Goal: Information Seeking & Learning: Learn about a topic

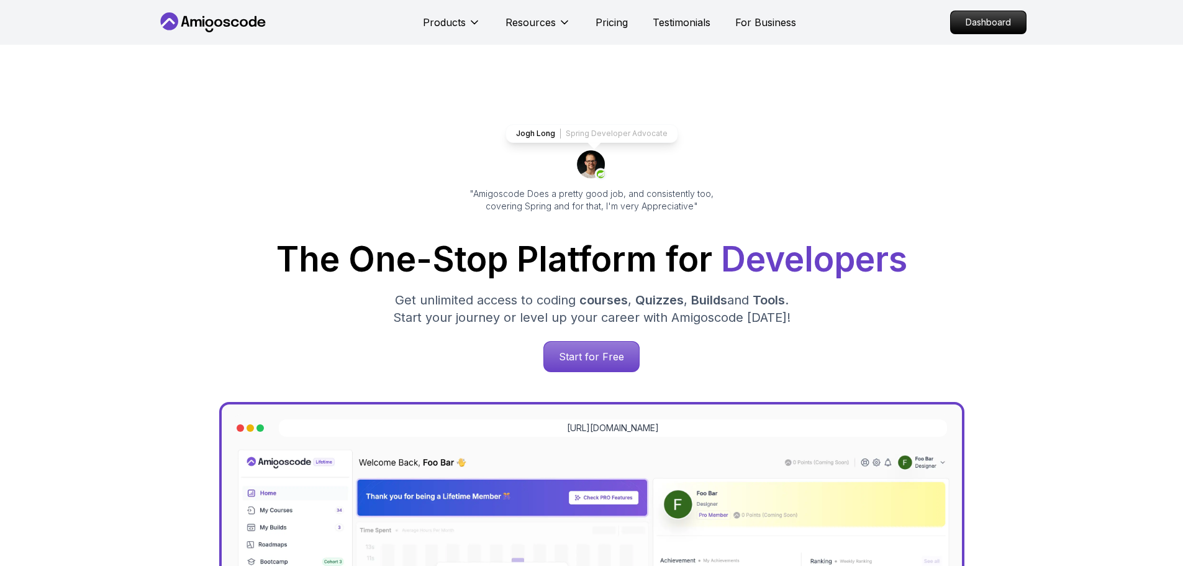
click at [959, 22] on p "Dashboard" at bounding box center [987, 22] width 75 height 22
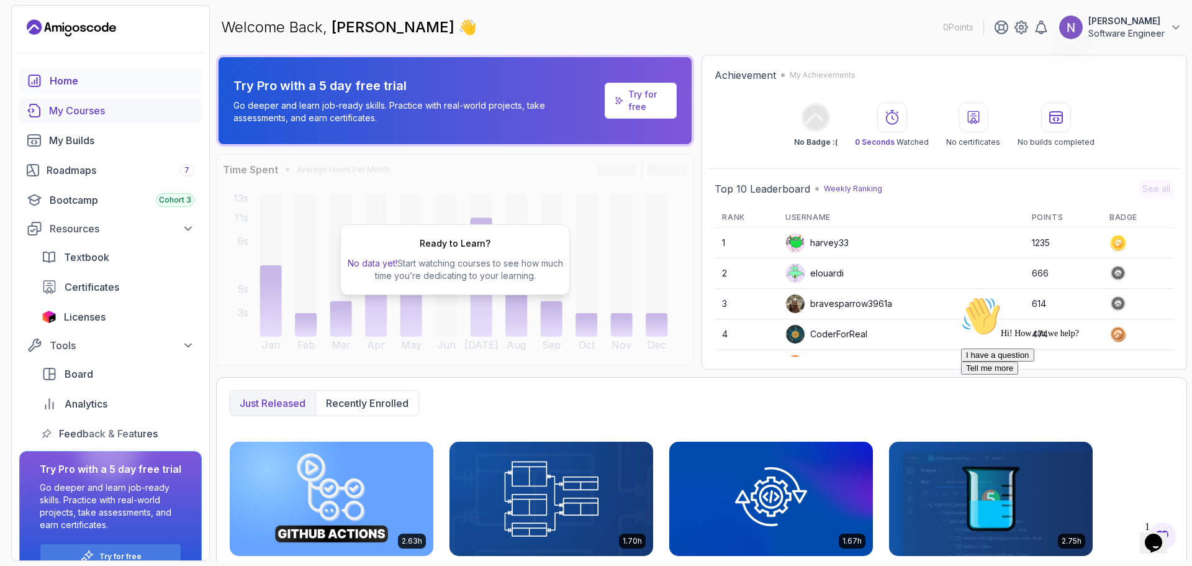
click at [82, 111] on div "My Courses" at bounding box center [121, 110] width 145 height 15
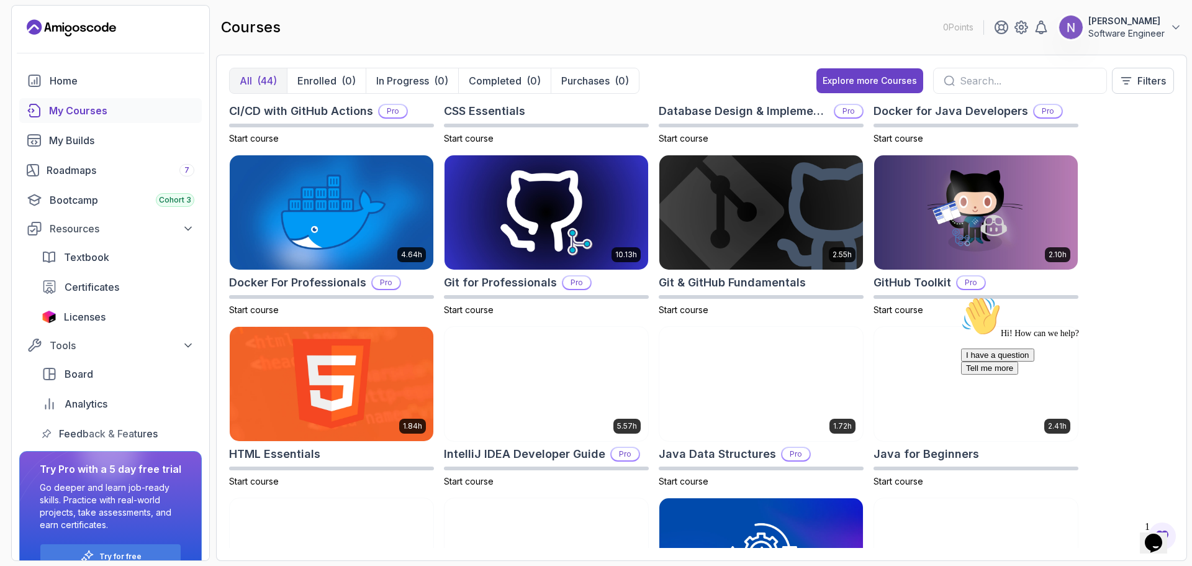
scroll to position [291, 0]
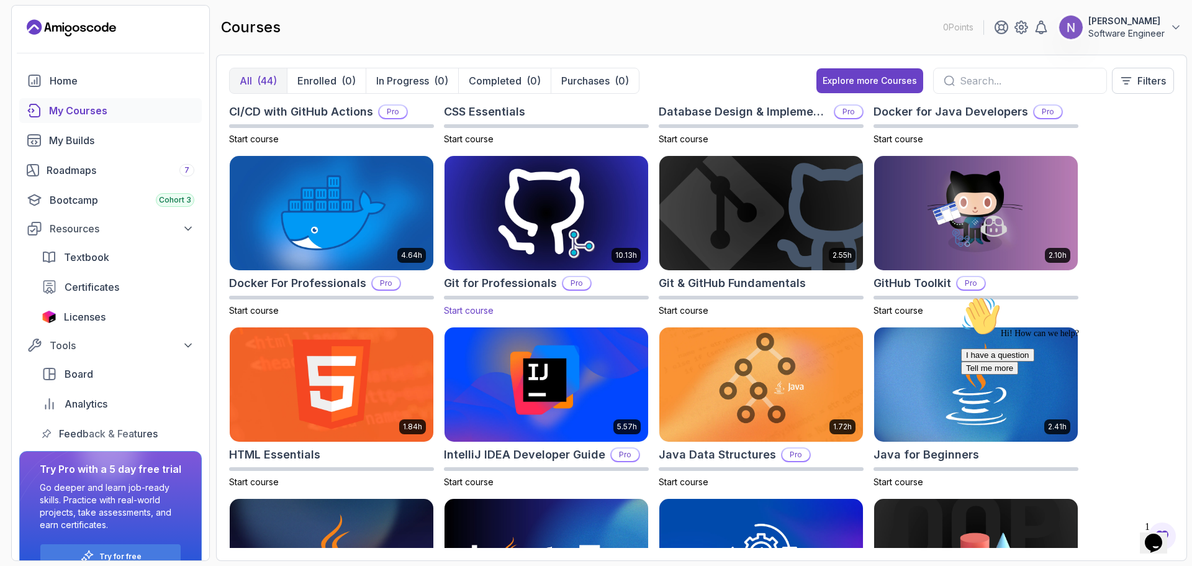
click at [512, 194] on img at bounding box center [547, 213] width 214 height 120
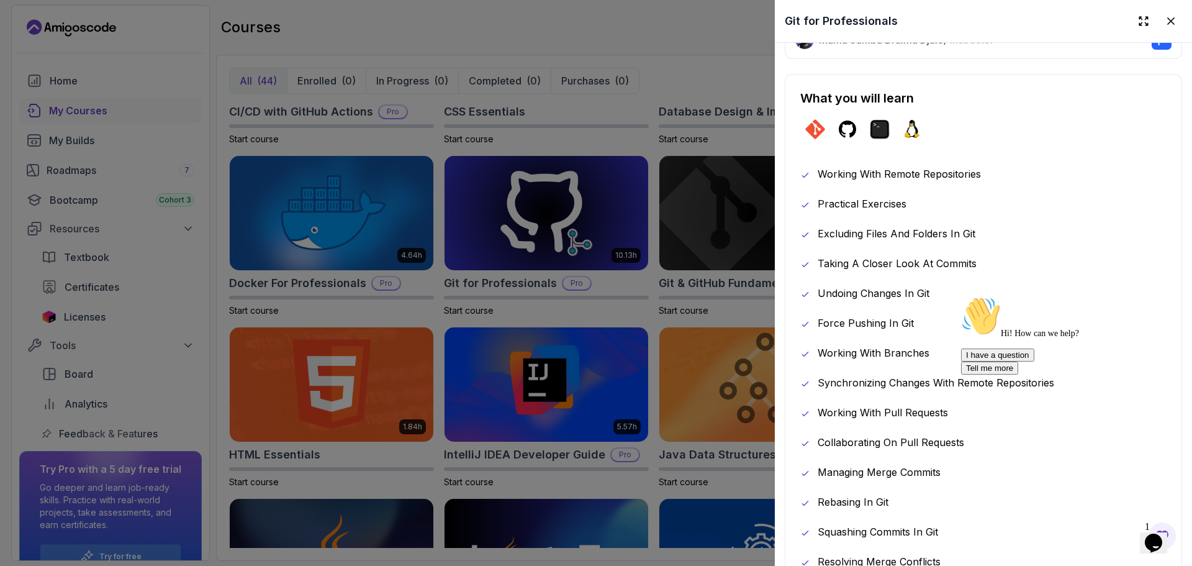
scroll to position [650, 0]
click at [835, 345] on p "Working With Branches" at bounding box center [874, 351] width 112 height 15
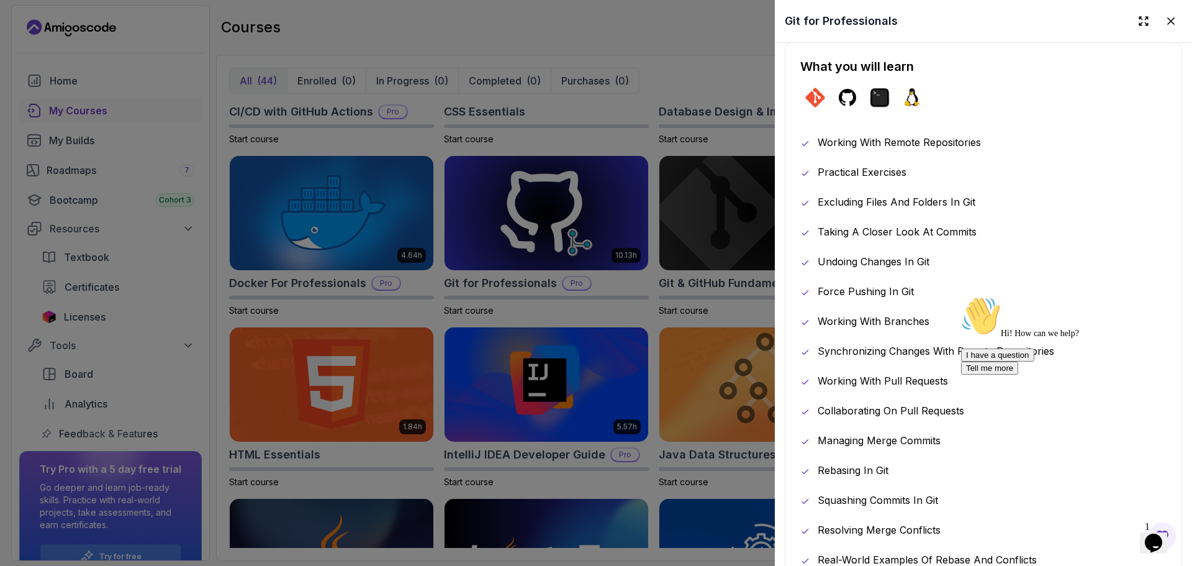
scroll to position [376, 0]
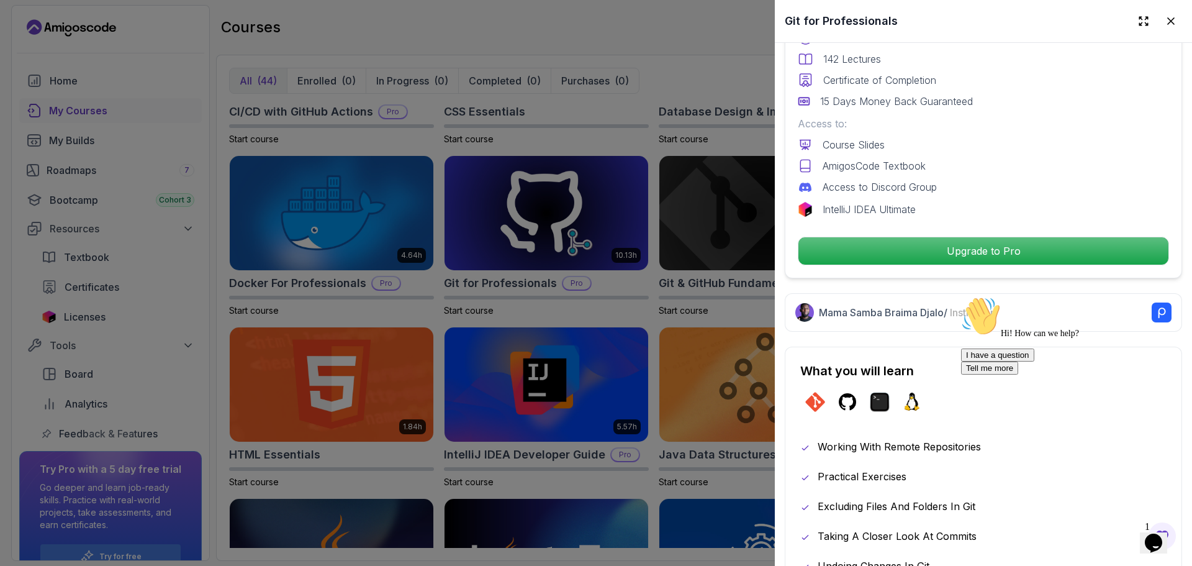
click at [1150, 304] on div "Hi! How can we help? I have a question Tell me more" at bounding box center [1072, 335] width 223 height 78
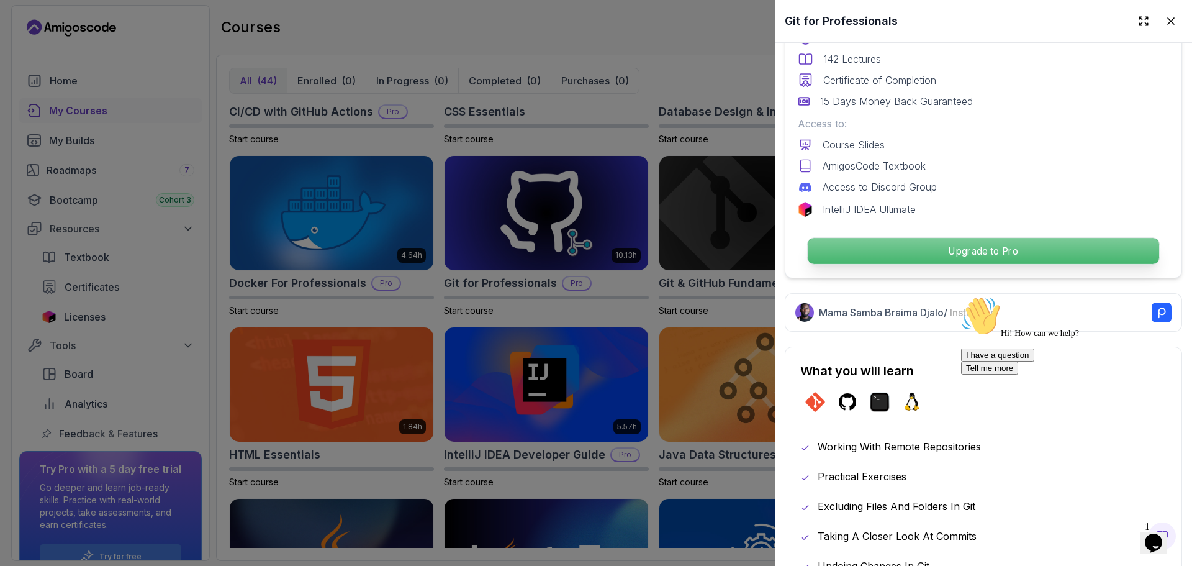
click at [1024, 241] on p "Upgrade to Pro" at bounding box center [983, 251] width 351 height 26
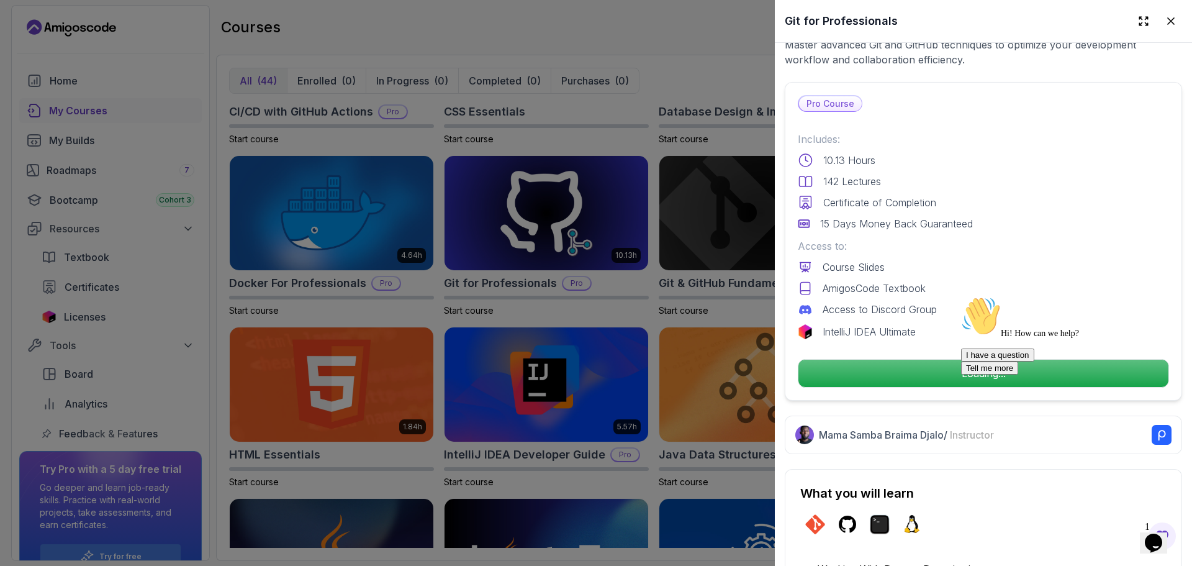
scroll to position [252, 0]
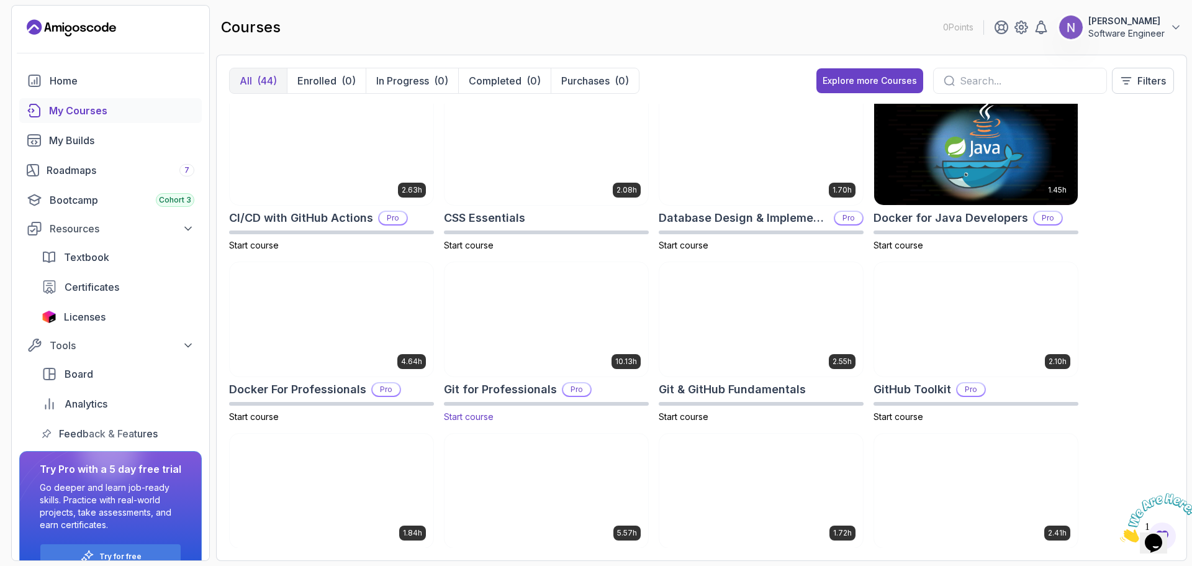
scroll to position [197, 0]
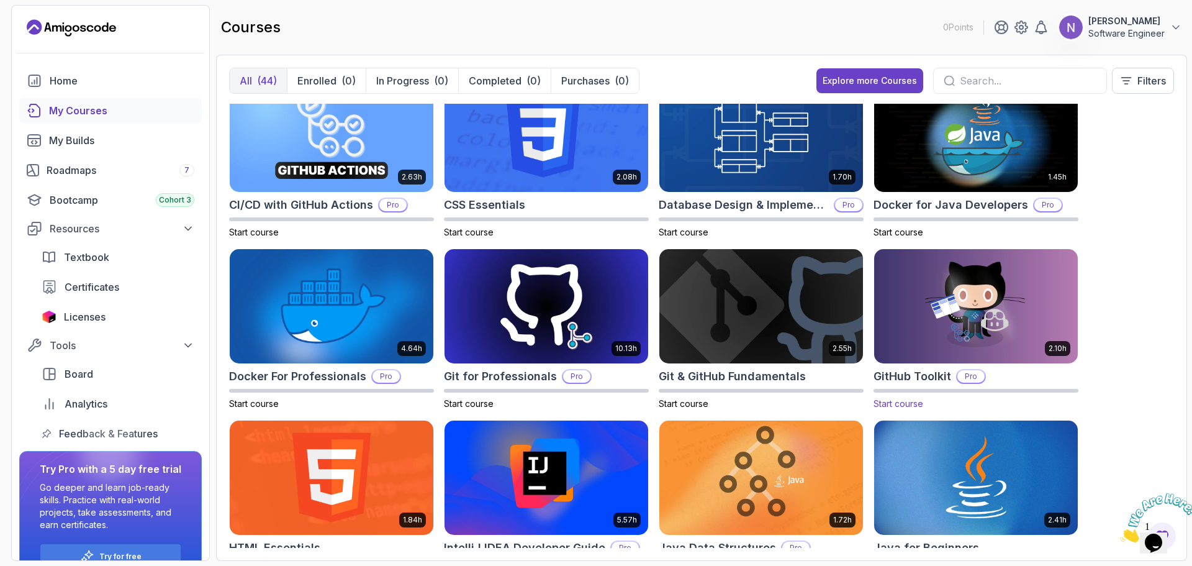
click at [968, 287] on img at bounding box center [976, 306] width 214 height 120
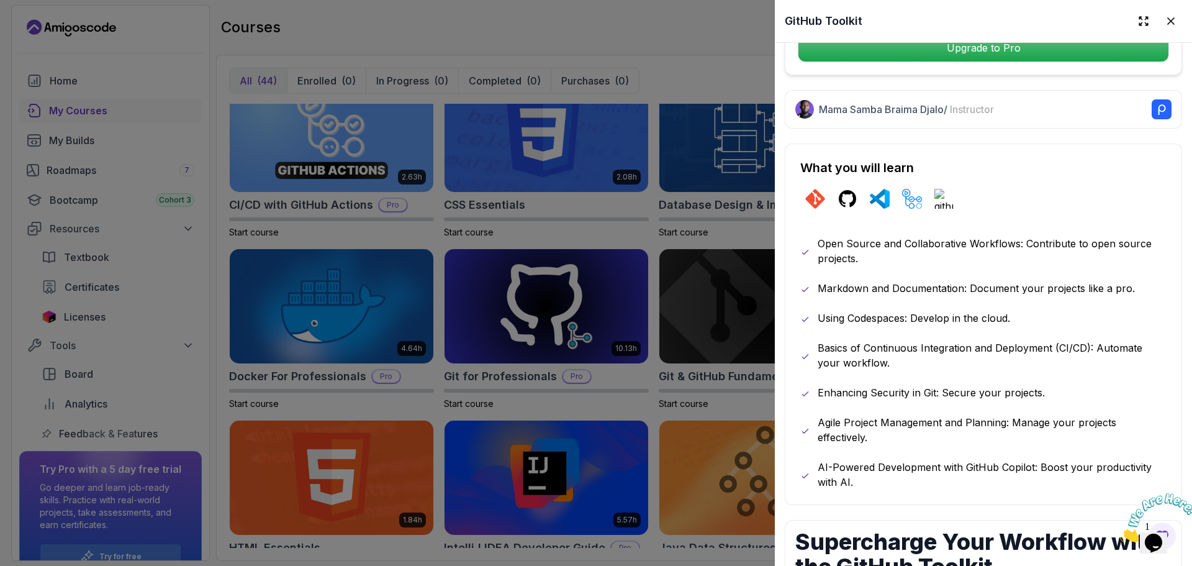
scroll to position [559, 0]
click at [941, 312] on p "Using Codespaces: Develop in the cloud." at bounding box center [914, 317] width 192 height 15
click at [997, 318] on p "Using Codespaces: Develop in the cloud." at bounding box center [914, 317] width 192 height 15
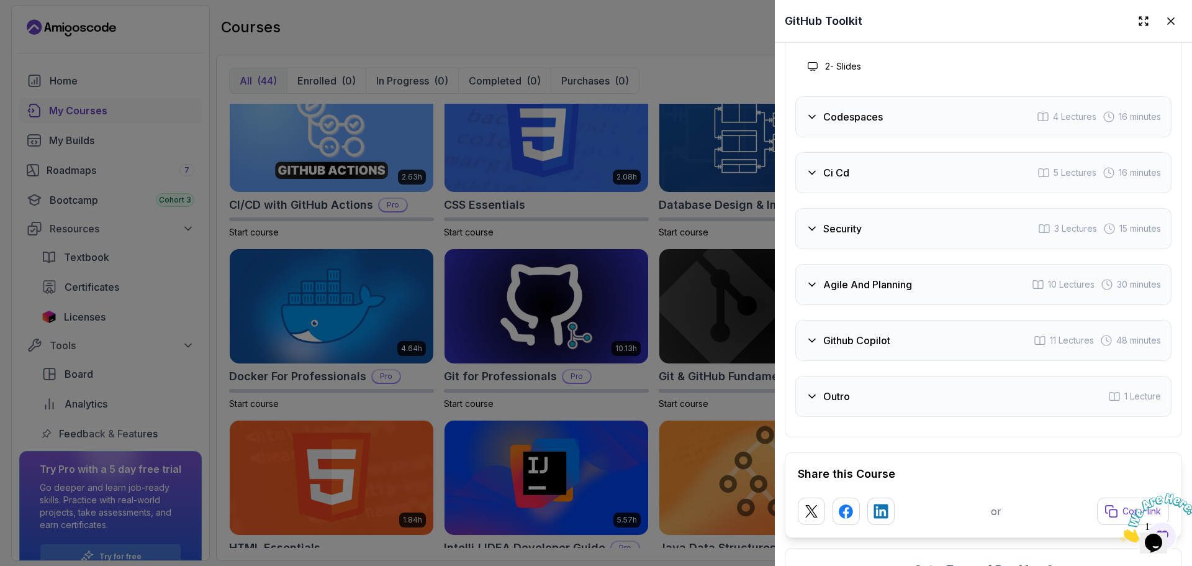
scroll to position [2161, 0]
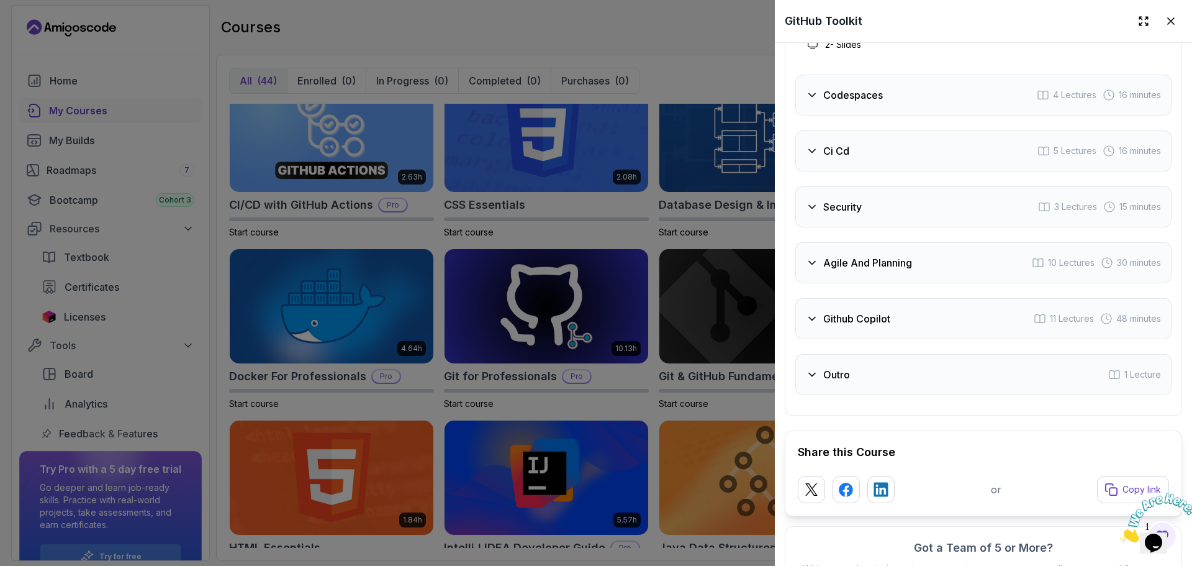
click at [851, 381] on div "Outro 1 Lecture" at bounding box center [983, 374] width 376 height 41
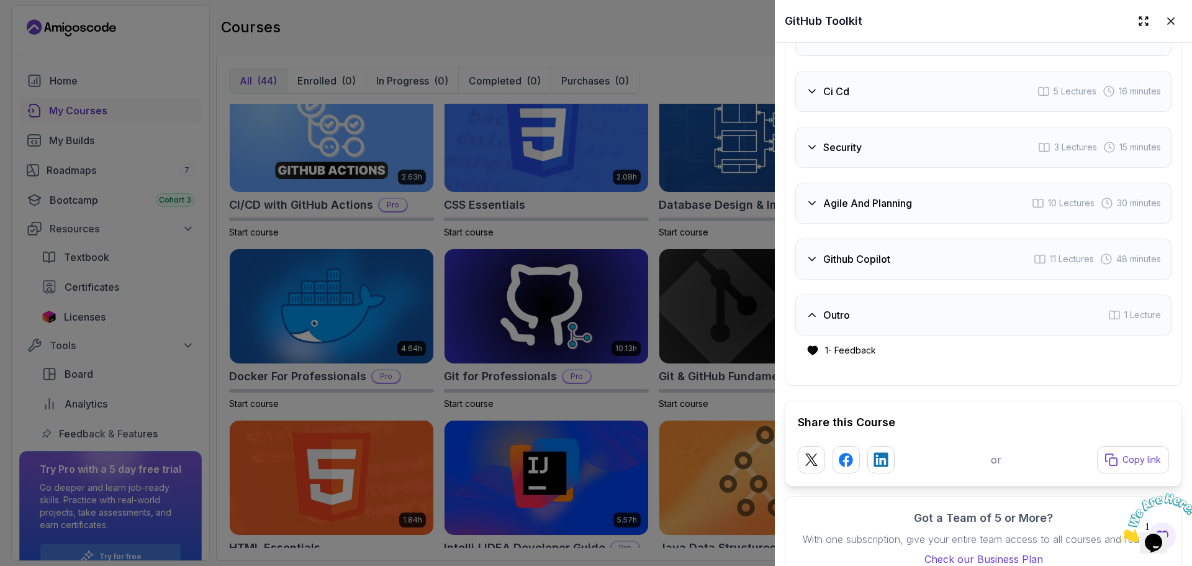
click at [815, 309] on icon at bounding box center [812, 315] width 12 height 12
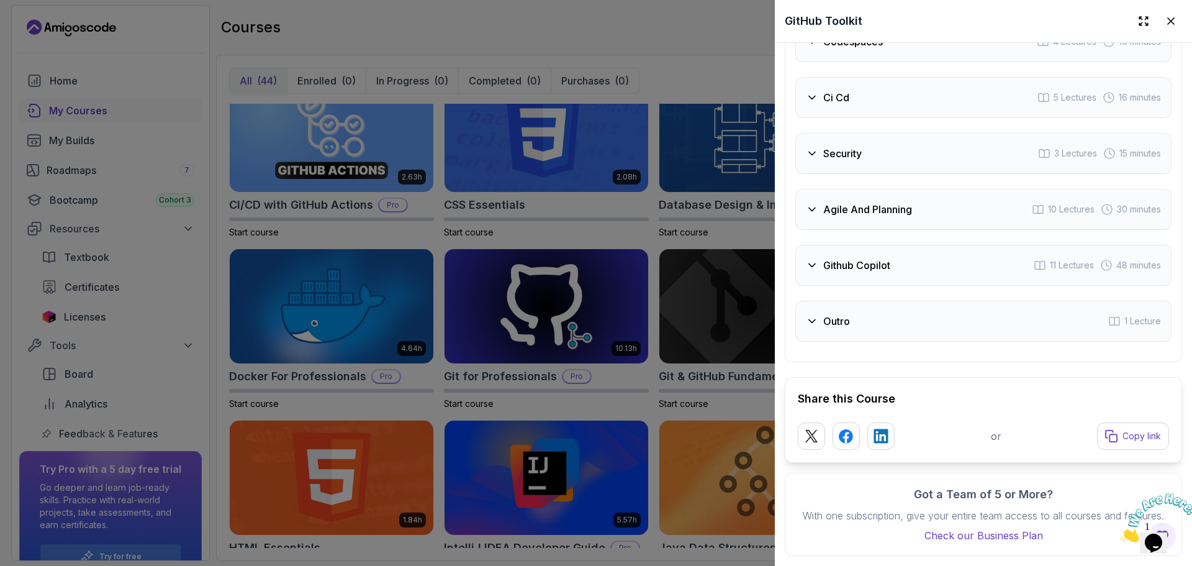
click at [813, 259] on icon at bounding box center [812, 265] width 12 height 12
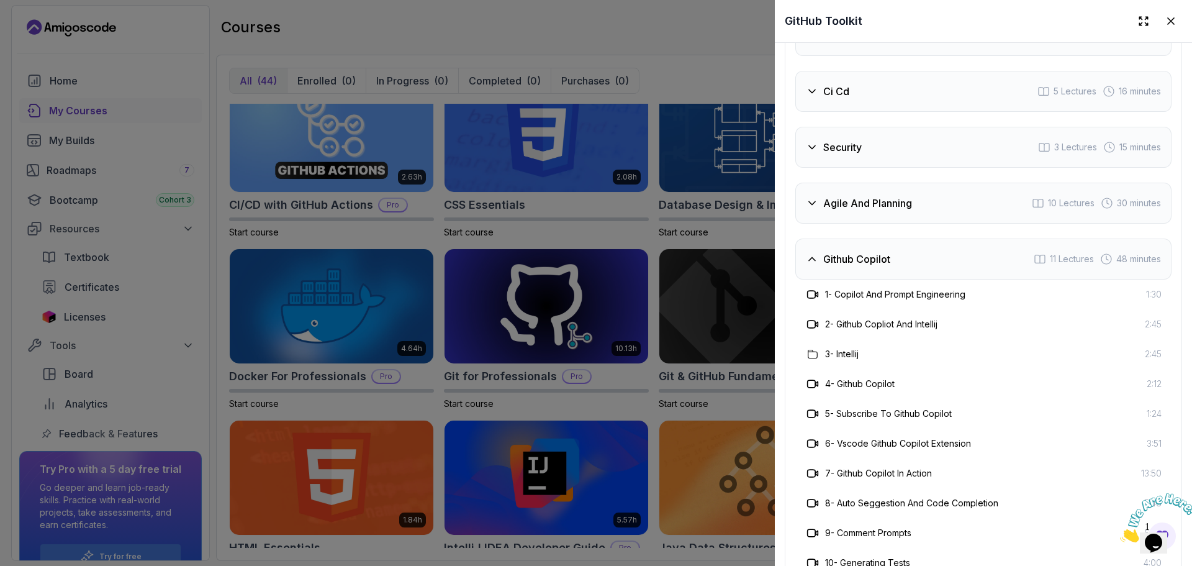
click at [809, 199] on icon at bounding box center [812, 203] width 12 height 12
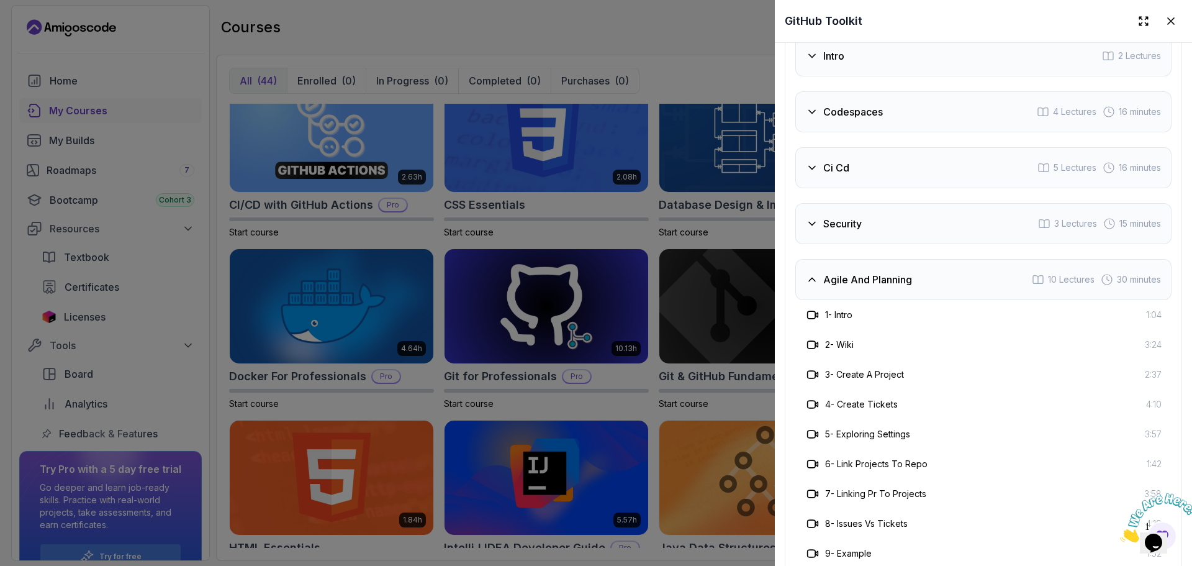
scroll to position [2084, 0]
click at [683, 244] on div at bounding box center [596, 283] width 1192 height 566
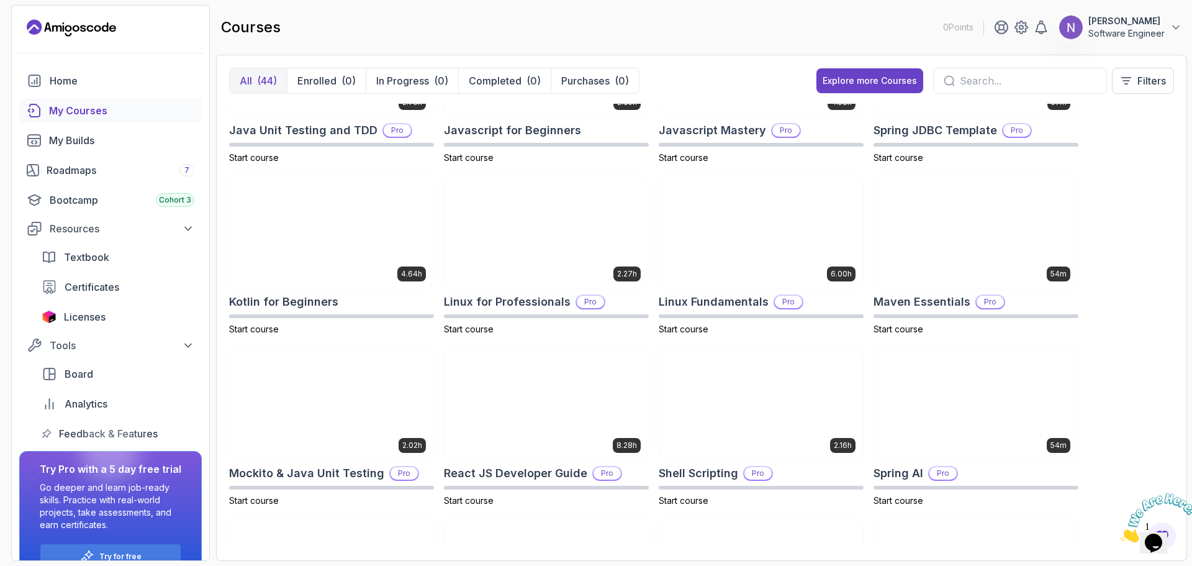
scroll to position [1443, 0]
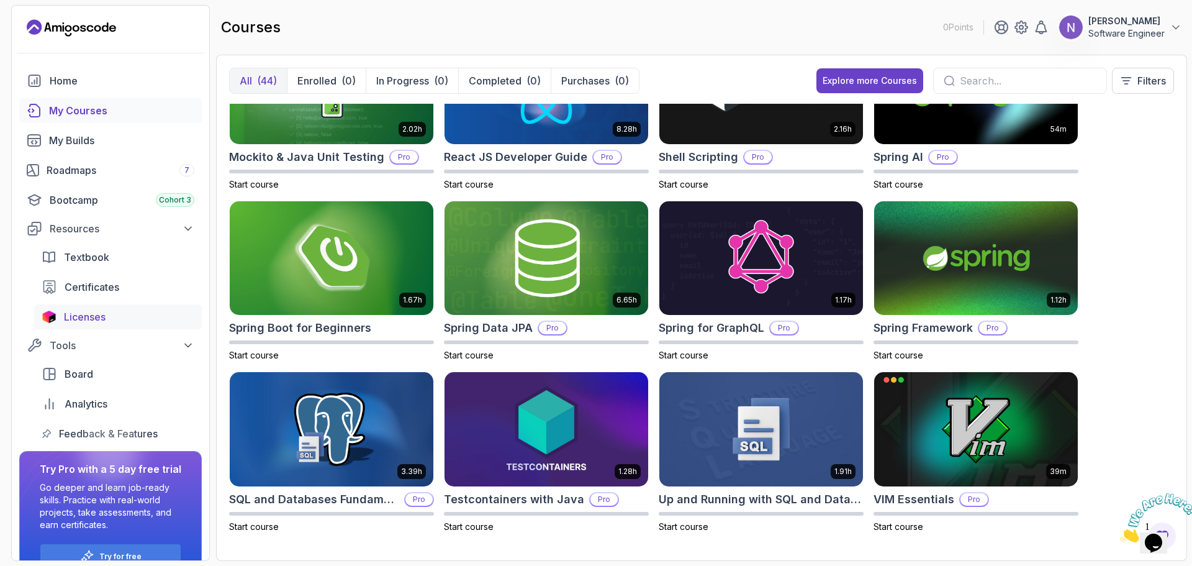
click at [105, 314] on span "Licenses" at bounding box center [85, 316] width 42 height 15
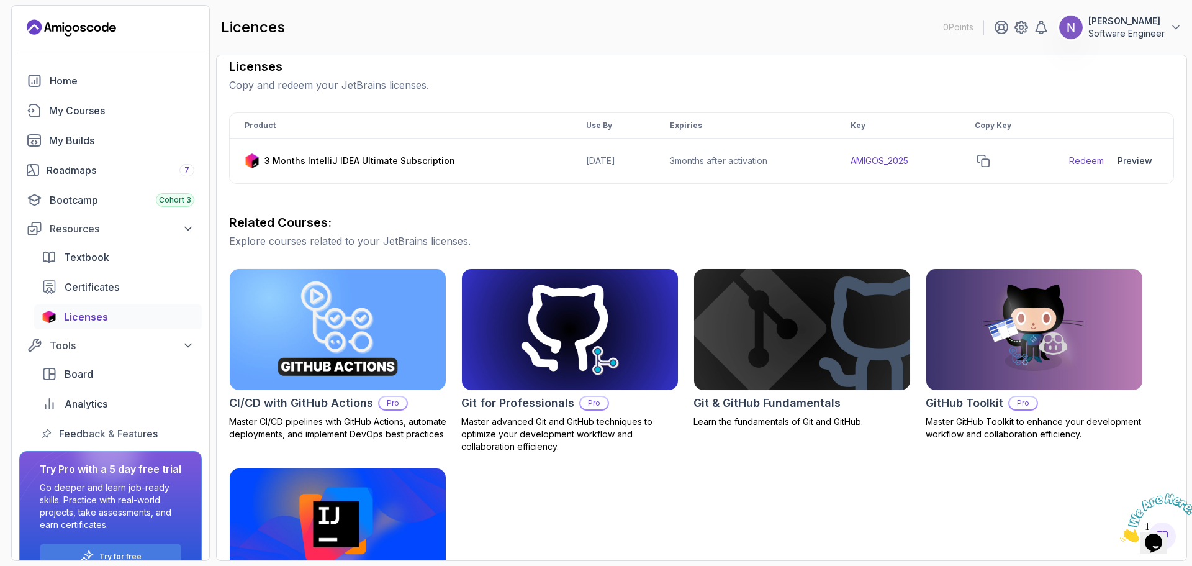
scroll to position [179, 0]
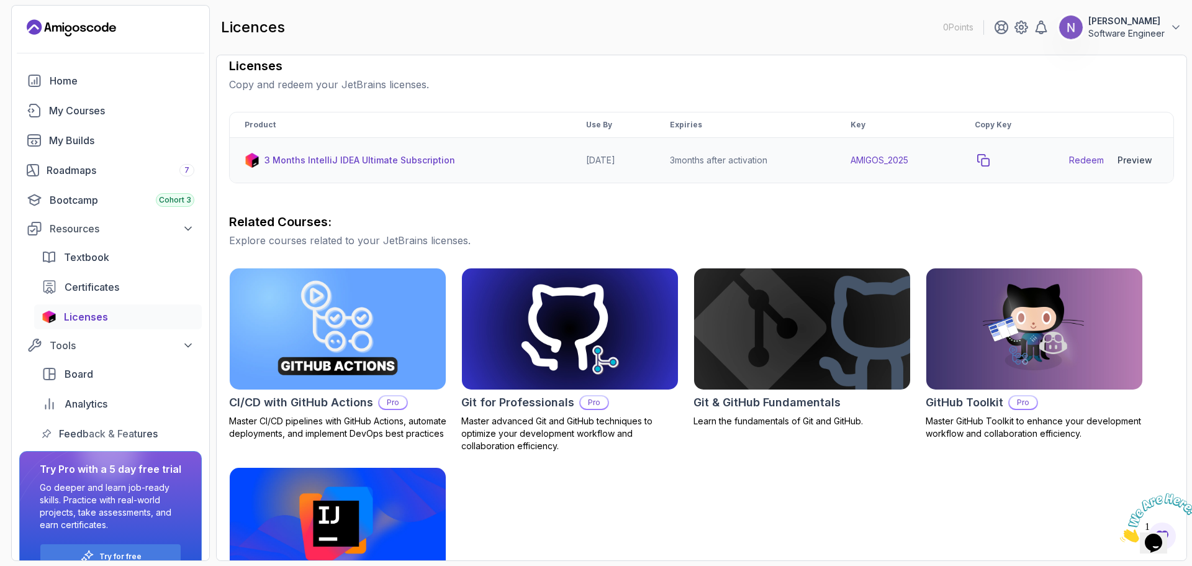
click at [990, 166] on button "copy-button" at bounding box center [983, 159] width 17 height 17
click at [971, 215] on h3 "Related Courses:" at bounding box center [701, 221] width 945 height 17
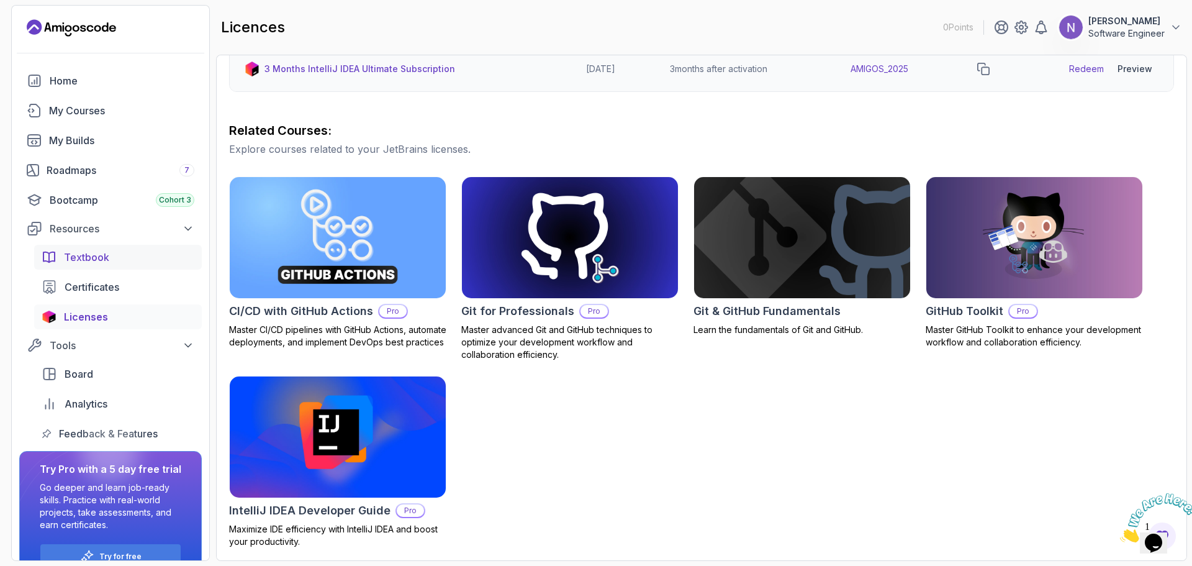
click at [105, 258] on span "Textbook" at bounding box center [86, 257] width 45 height 15
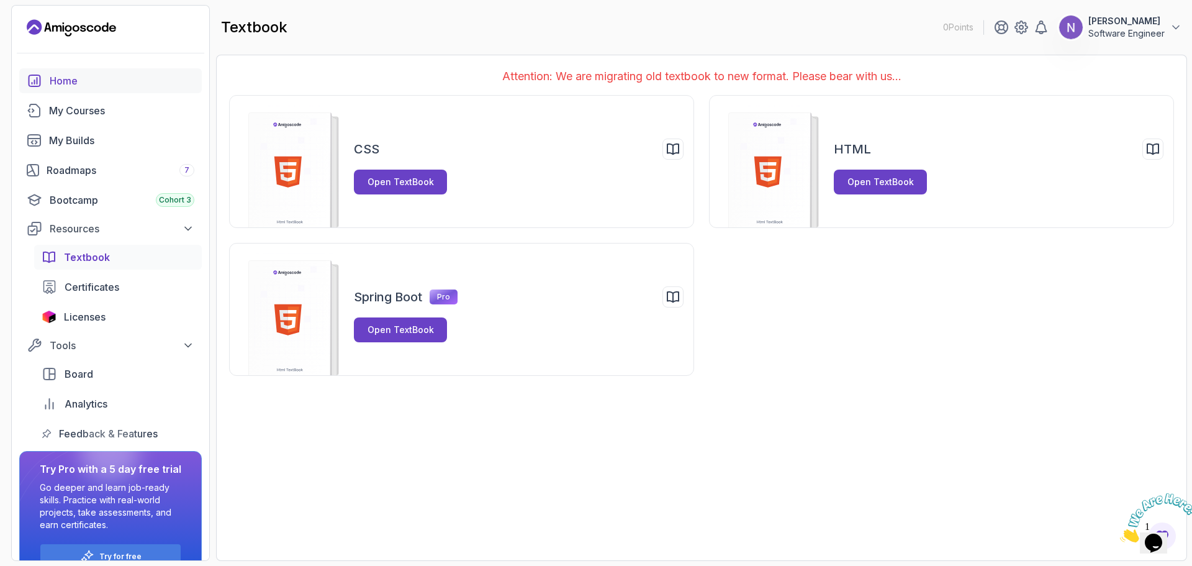
click at [79, 80] on div "Home" at bounding box center [122, 80] width 145 height 15
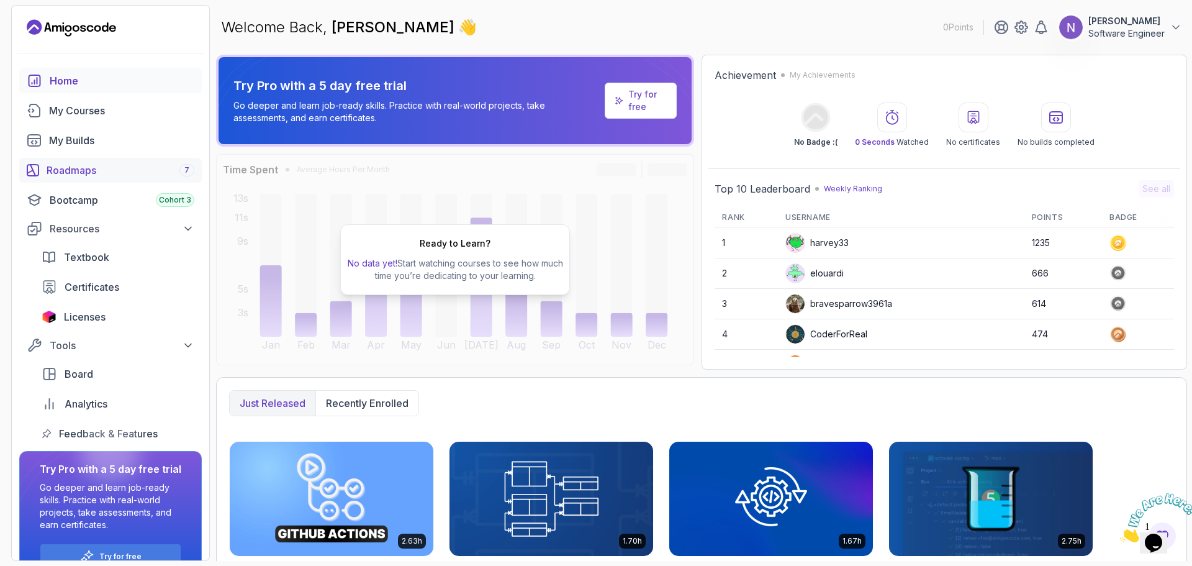
click at [87, 169] on div "Roadmaps 7" at bounding box center [121, 170] width 148 height 15
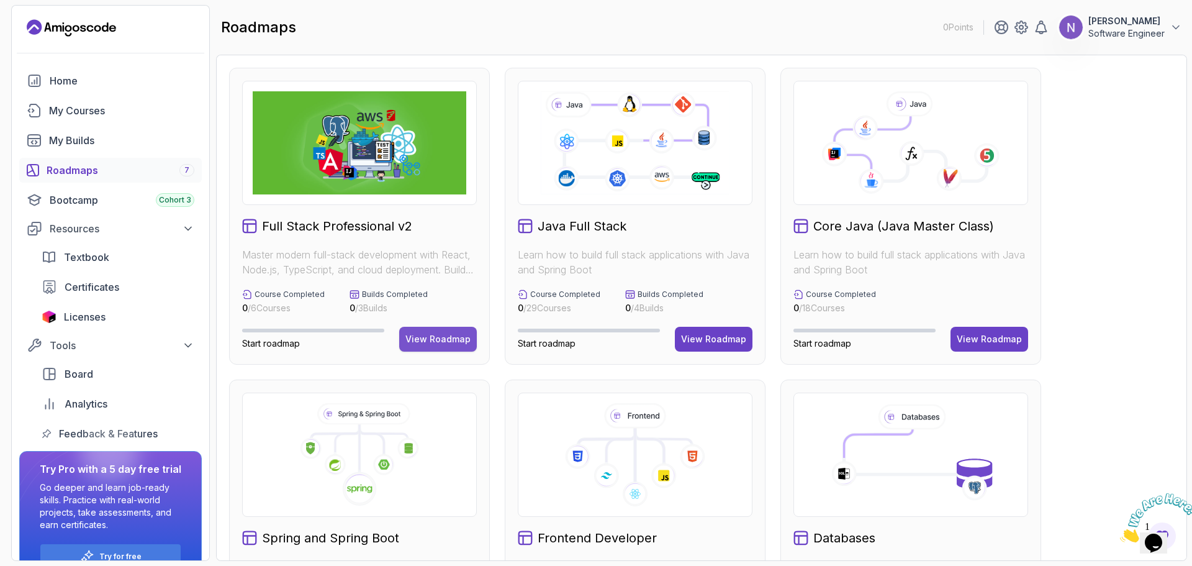
click at [438, 340] on div "View Roadmap" at bounding box center [437, 339] width 65 height 12
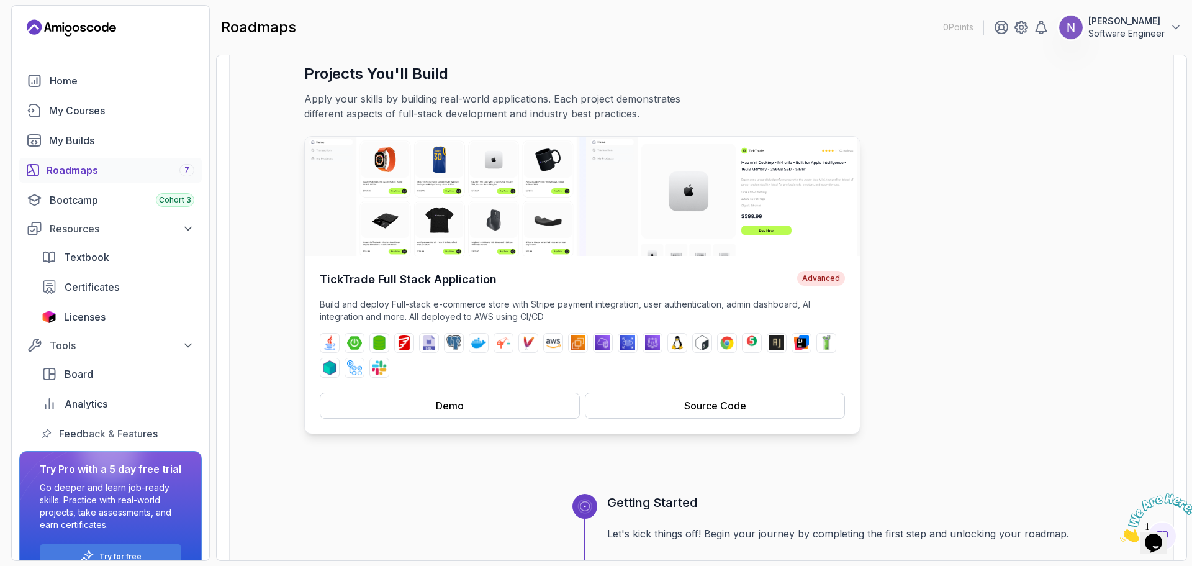
scroll to position [76, 0]
click at [669, 406] on button "Source Code" at bounding box center [715, 405] width 260 height 26
click at [404, 343] on img at bounding box center [404, 342] width 15 height 15
click at [406, 344] on img at bounding box center [404, 342] width 15 height 15
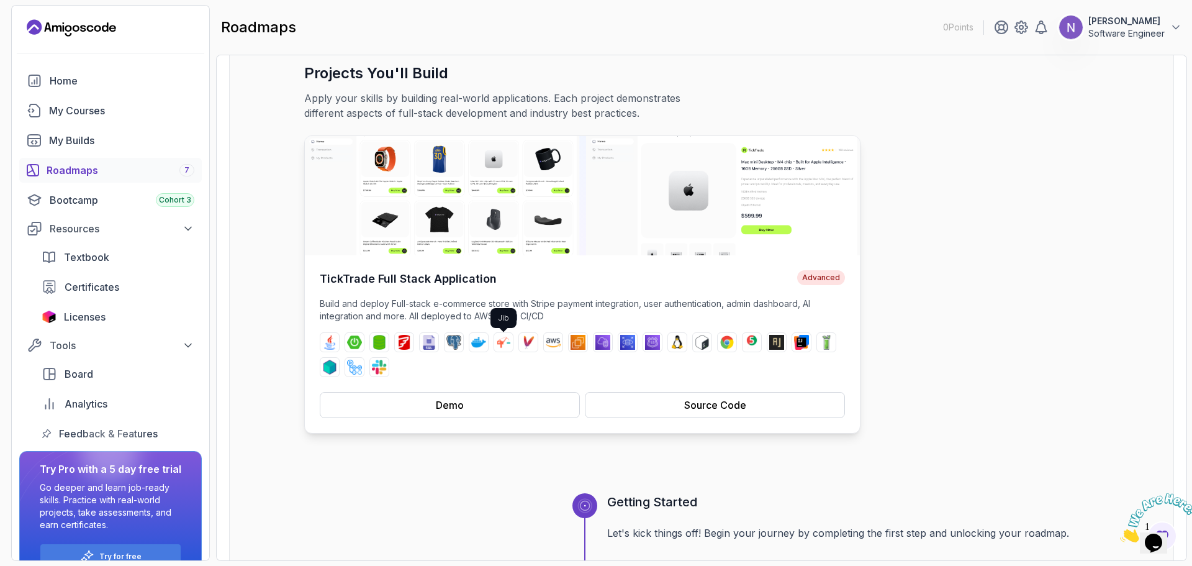
click at [500, 345] on img at bounding box center [503, 342] width 15 height 15
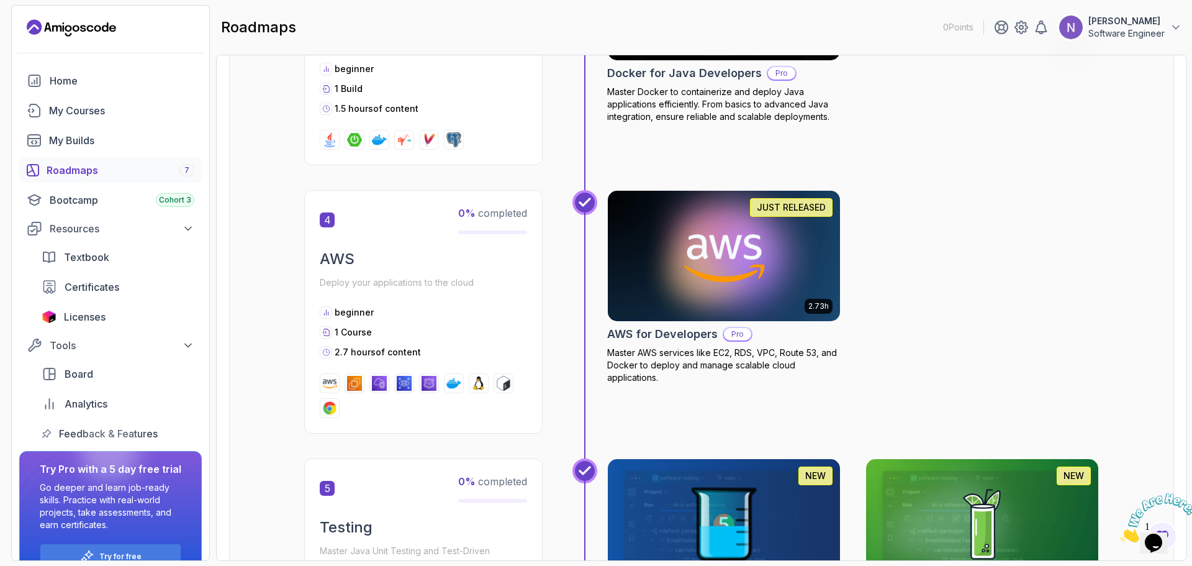
scroll to position [1266, 0]
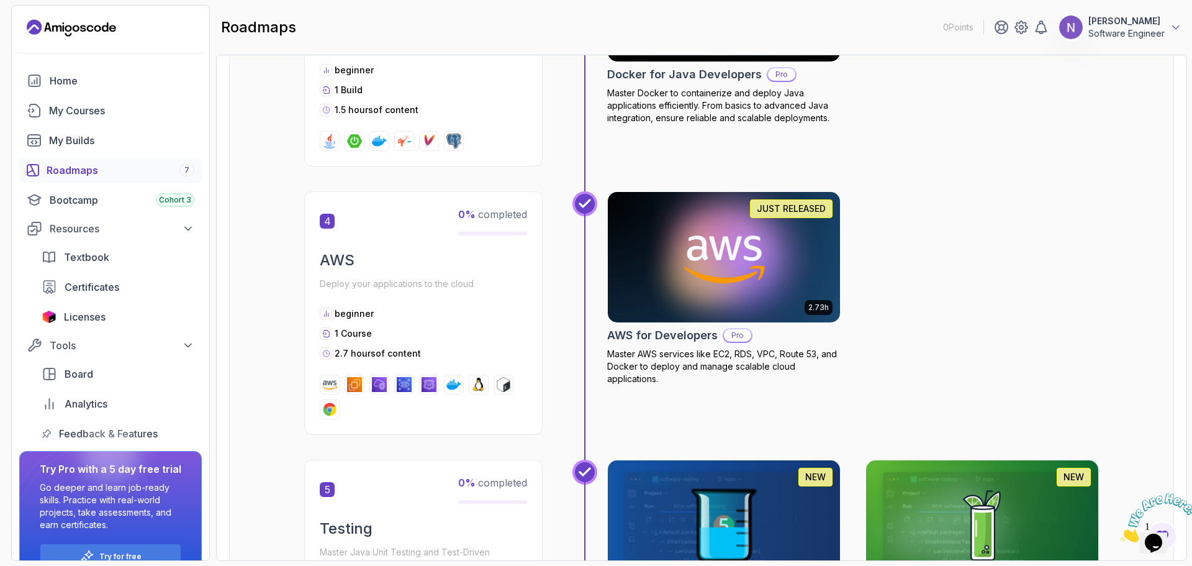
click at [693, 415] on div "2.73h JUST RELEASED AWS for Developers Pro Master AWS services like EC2, RDS, V…" at bounding box center [723, 312] width 233 height 243
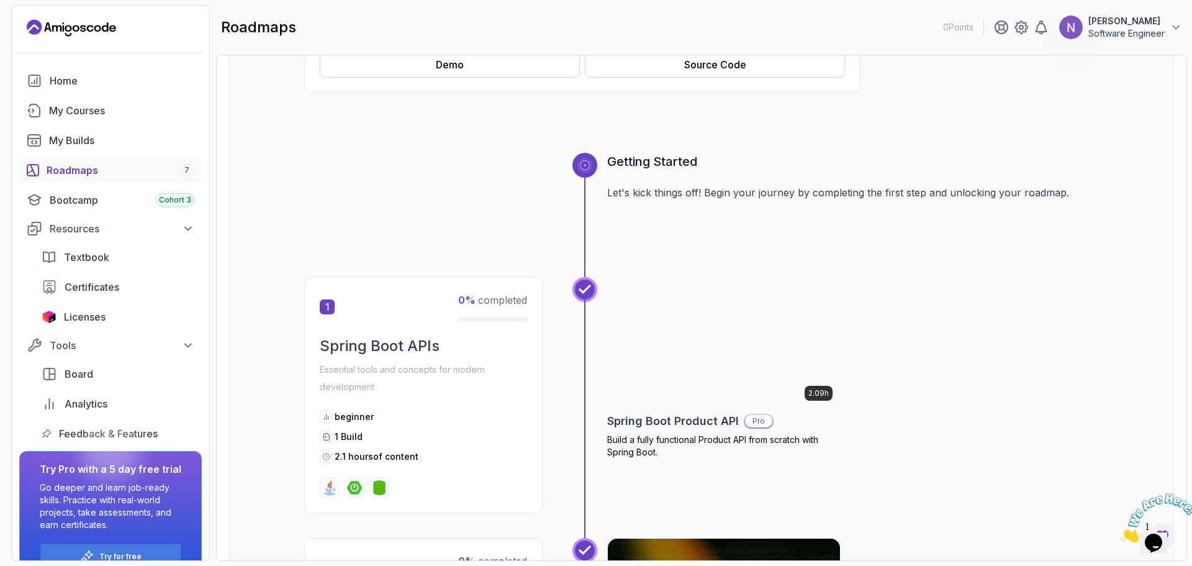
scroll to position [404, 0]
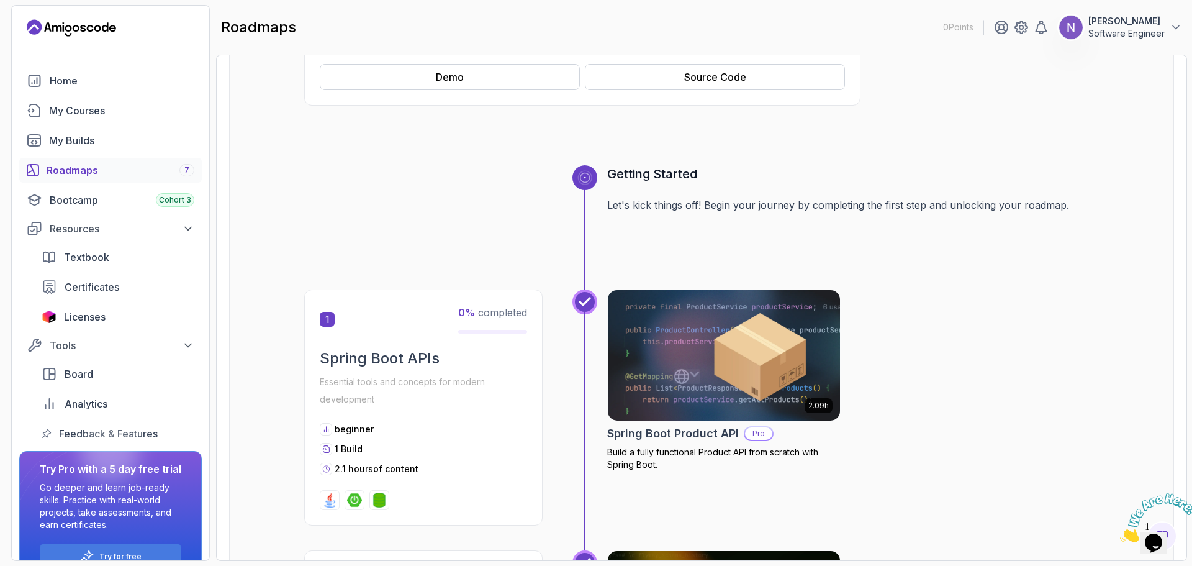
click at [112, 175] on div "Roadmaps 7" at bounding box center [121, 170] width 148 height 15
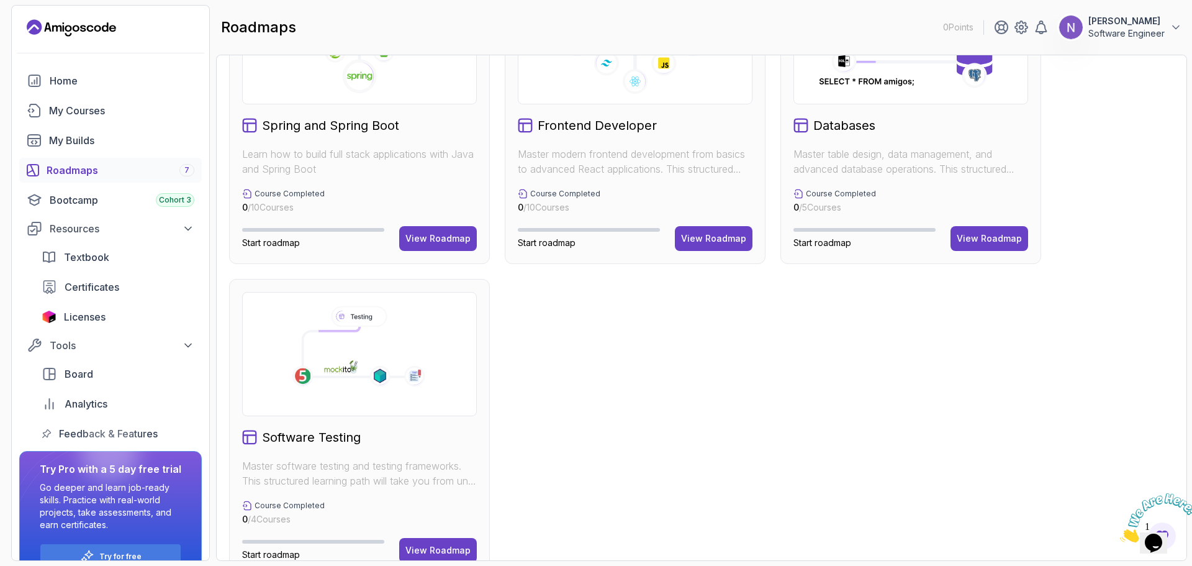
scroll to position [440, 0]
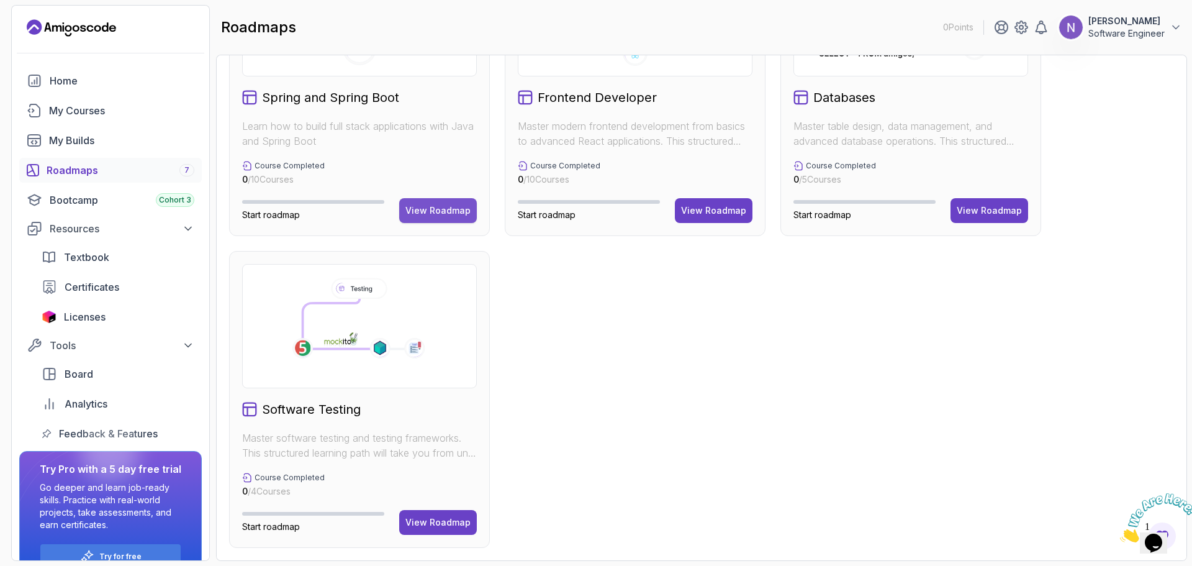
click at [435, 205] on div "View Roadmap" at bounding box center [437, 210] width 65 height 12
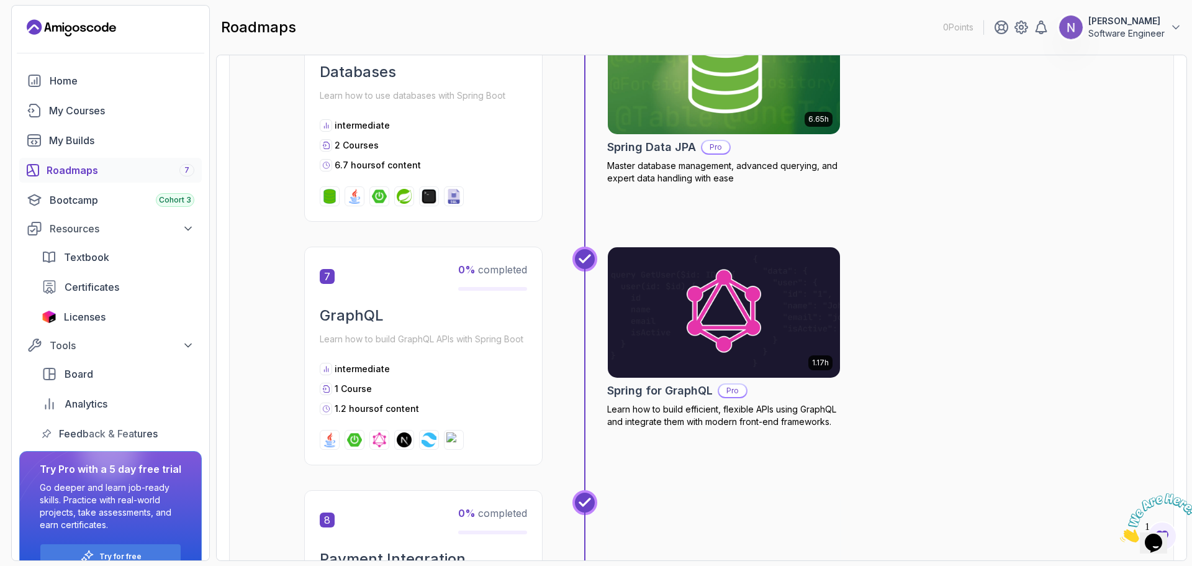
scroll to position [2116, 0]
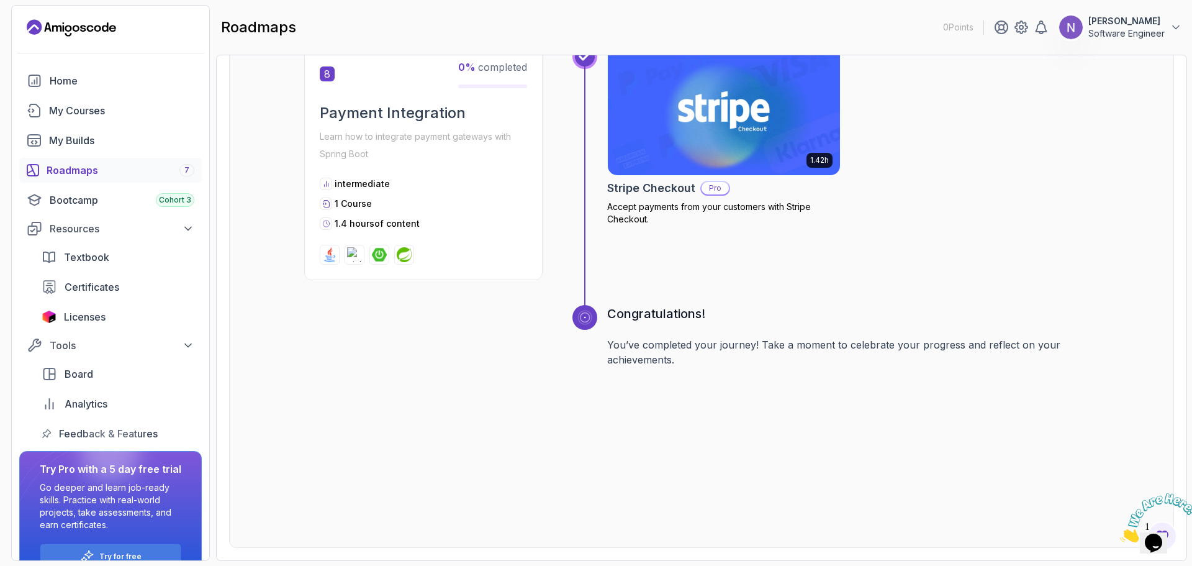
click at [96, 169] on div "Roadmaps 7" at bounding box center [121, 170] width 148 height 15
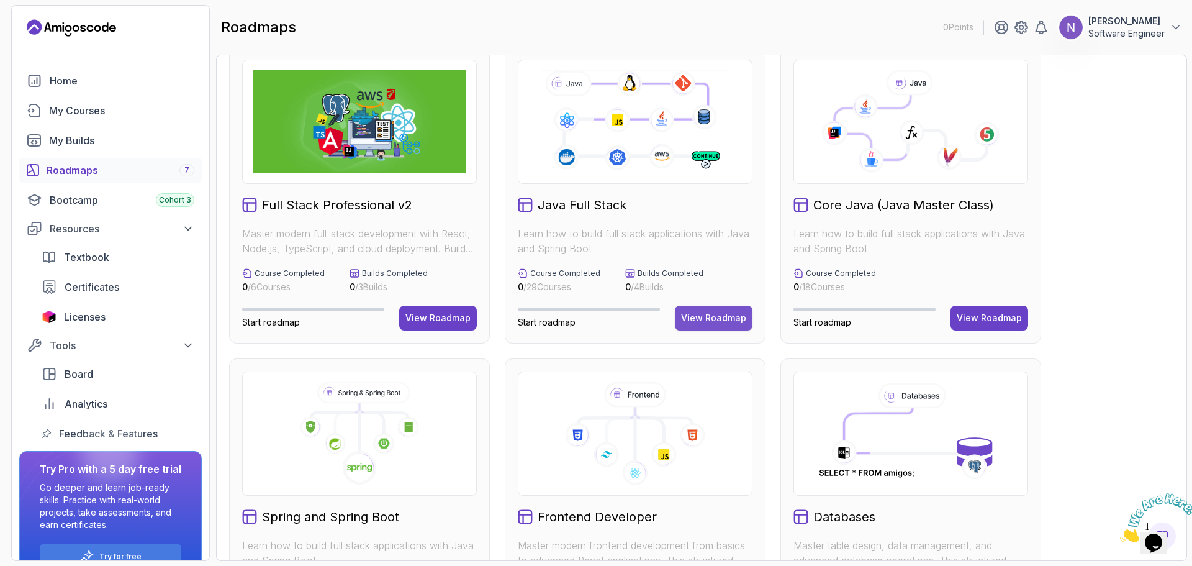
click at [708, 321] on div "View Roadmap" at bounding box center [713, 318] width 65 height 12
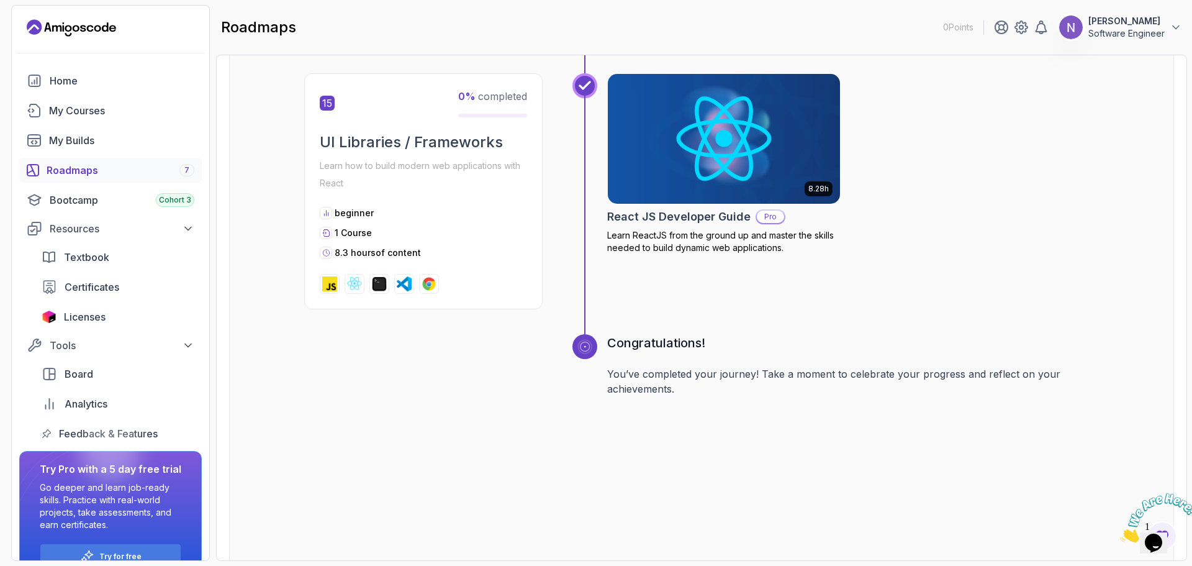
scroll to position [4822, 0]
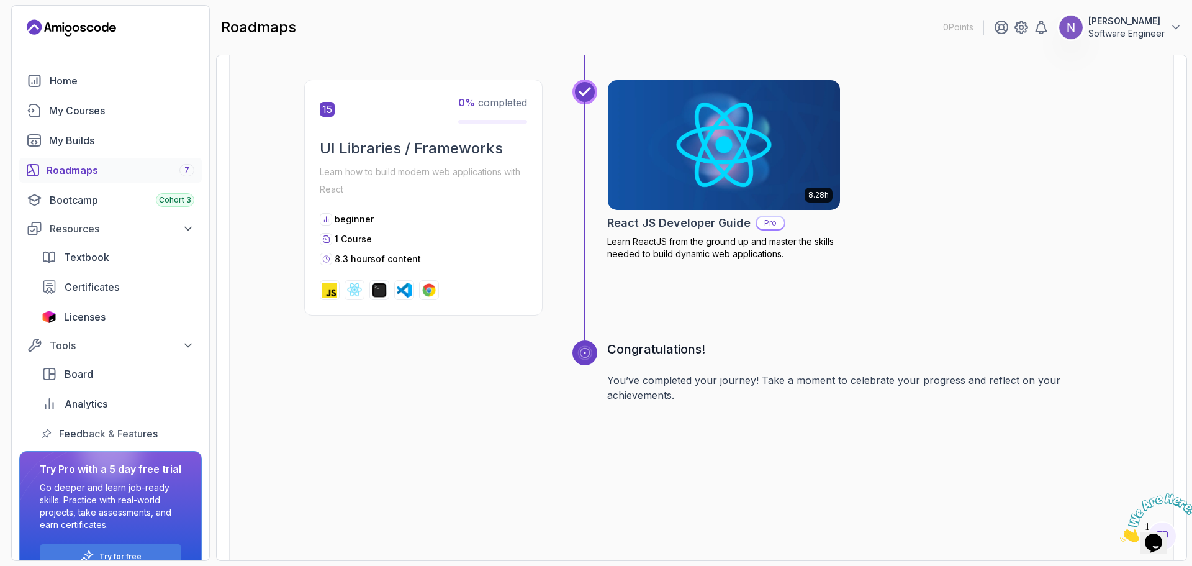
click at [83, 161] on link "Roadmaps 7" at bounding box center [110, 170] width 183 height 25
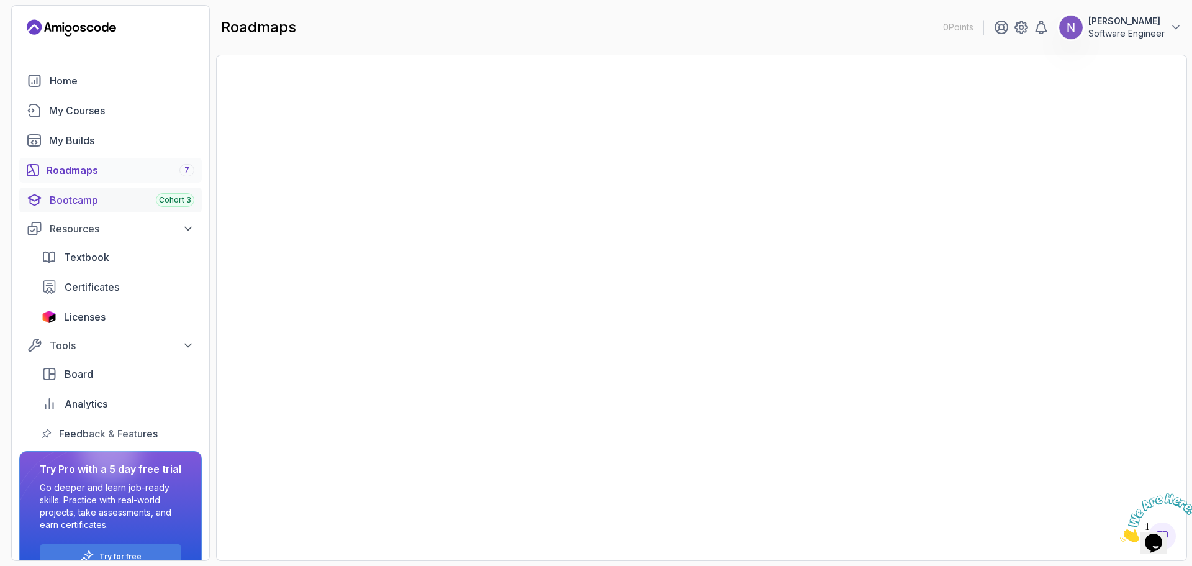
click at [120, 196] on div "Bootcamp Cohort 3" at bounding box center [122, 199] width 145 height 15
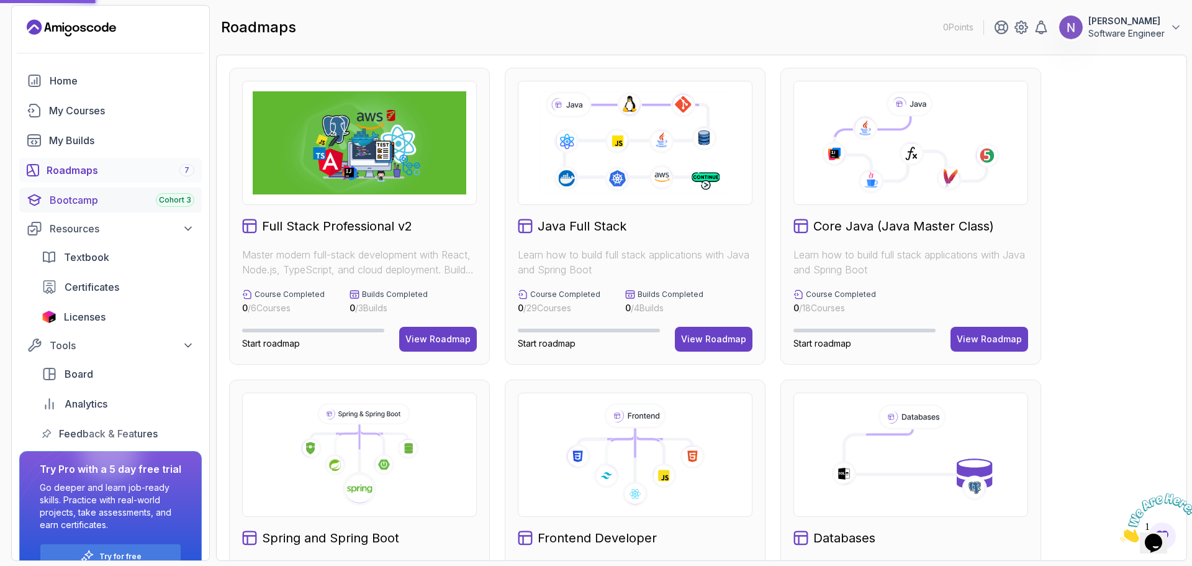
click at [86, 195] on div "Bootcamp Cohort 3" at bounding box center [122, 199] width 145 height 15
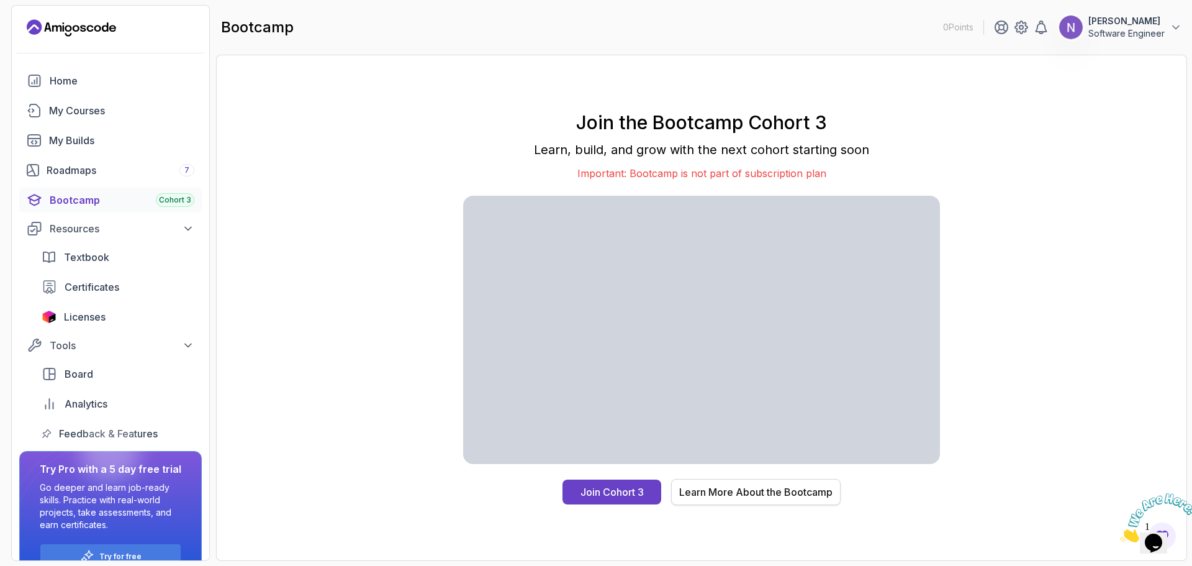
click at [737, 499] on div "Learn More About the Bootcamp" at bounding box center [755, 491] width 153 height 15
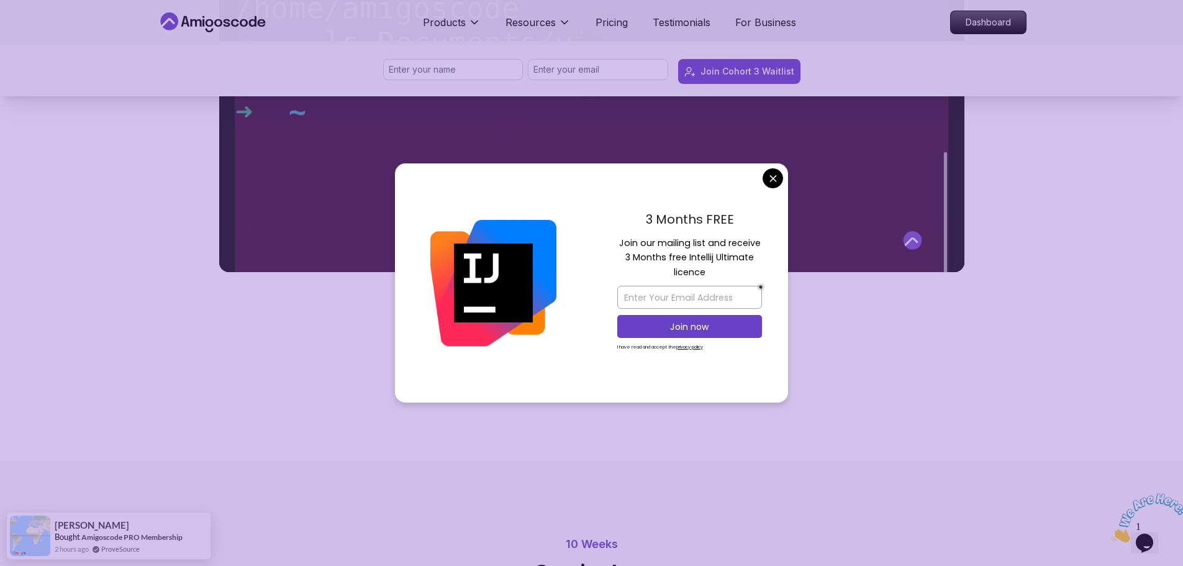
scroll to position [805, 0]
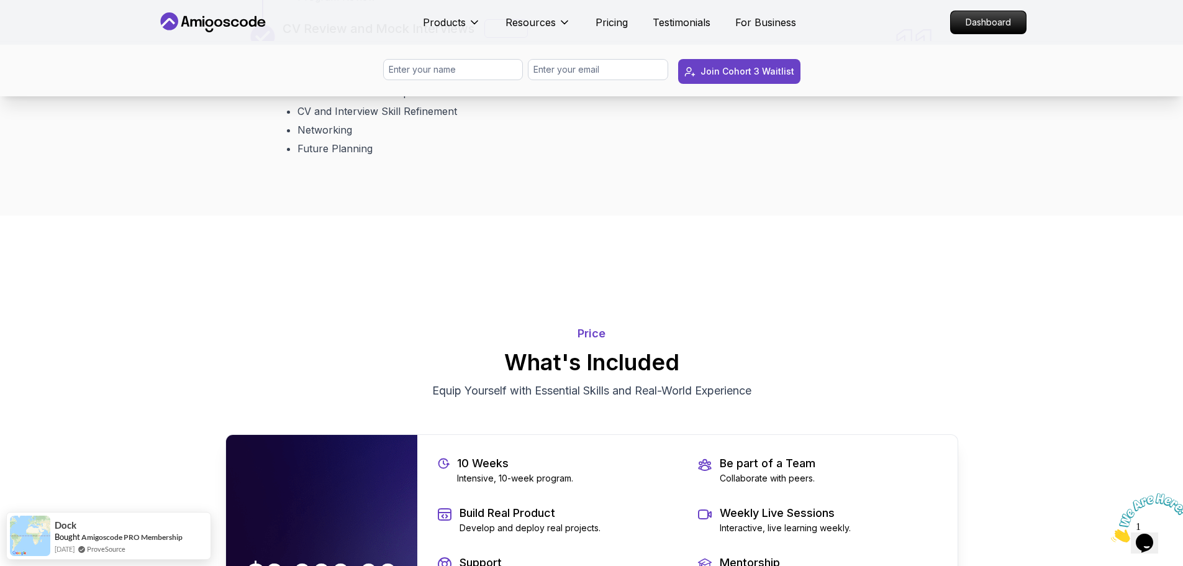
scroll to position [2268, 0]
click at [494, 37] on div "Bonus" at bounding box center [505, 28] width 43 height 19
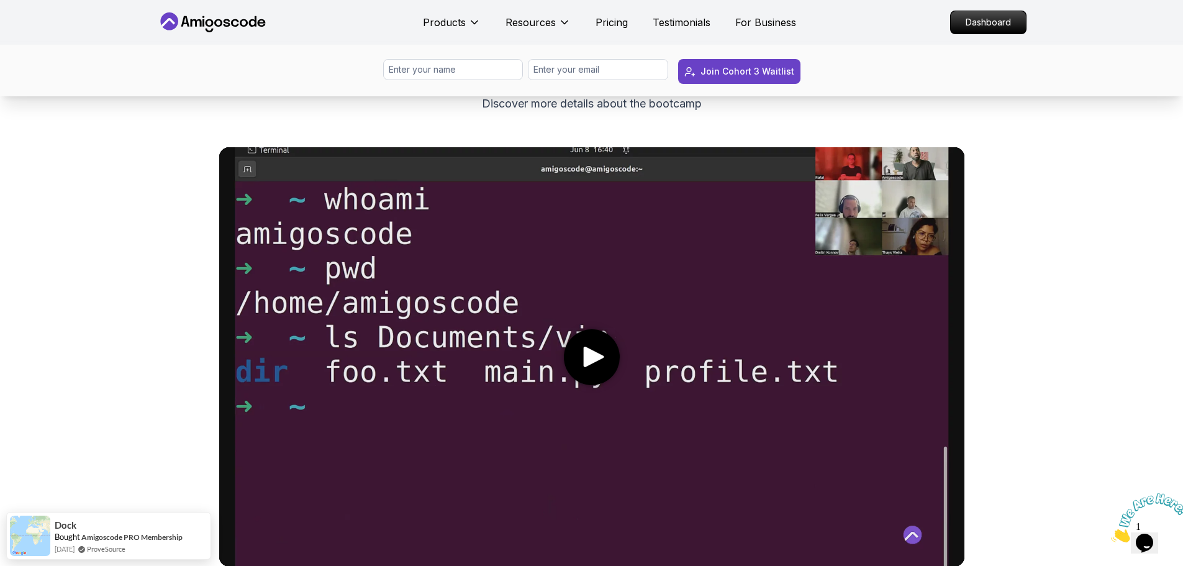
scroll to position [0, 0]
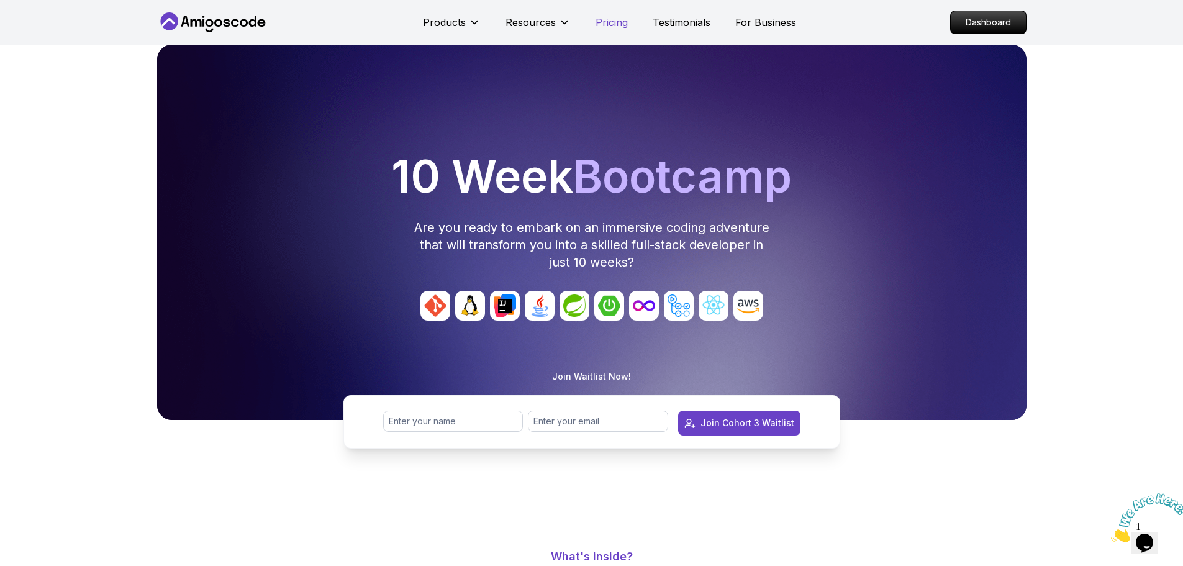
click at [612, 21] on p "Pricing" at bounding box center [611, 22] width 32 height 15
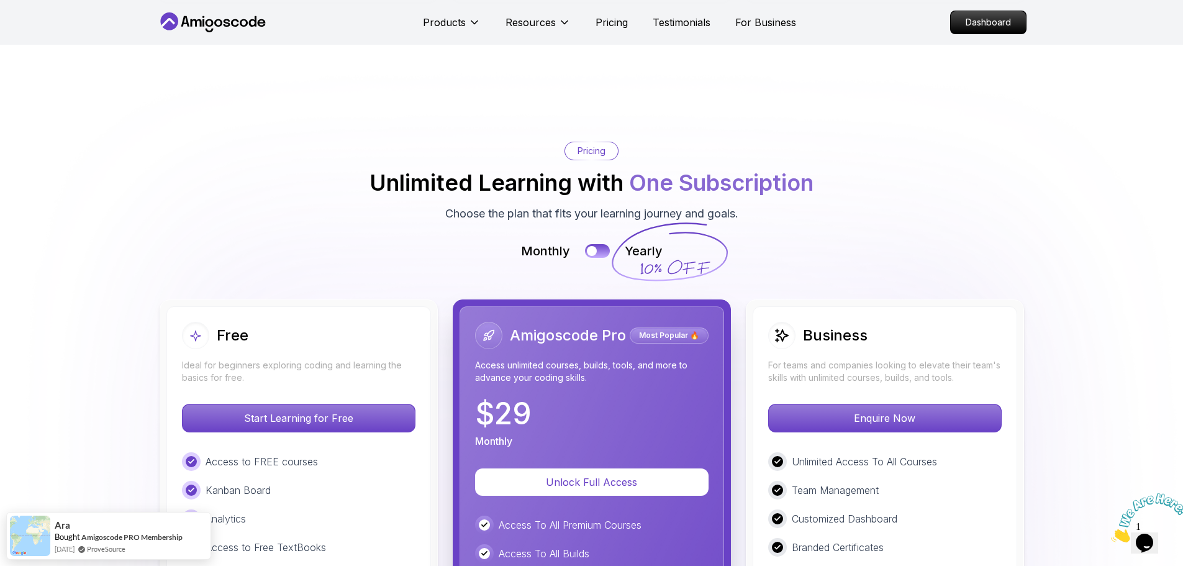
scroll to position [2727, 0]
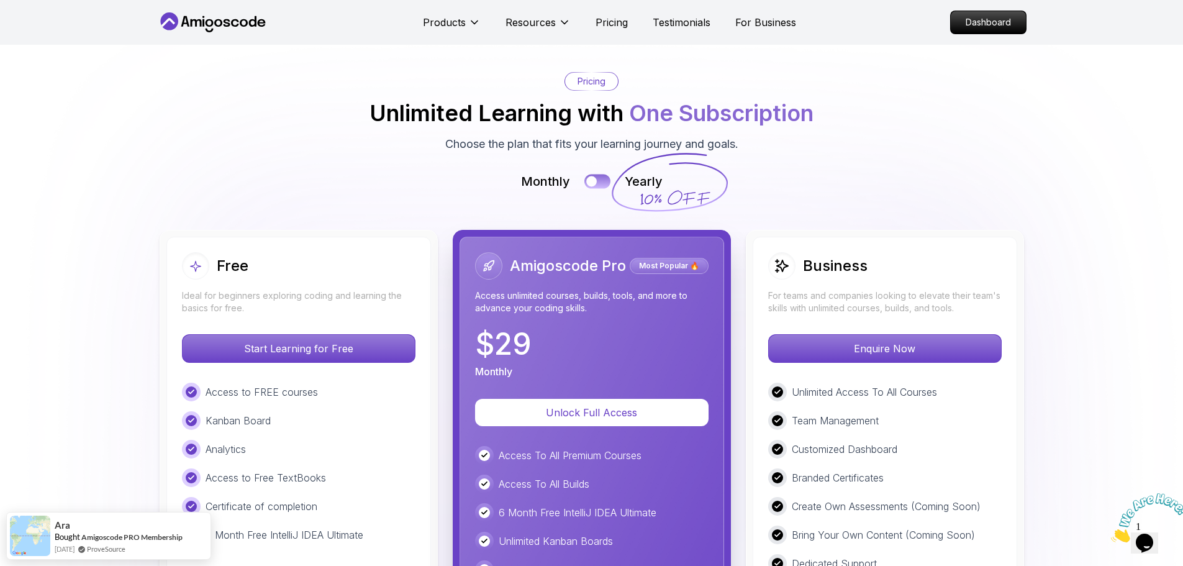
click at [593, 176] on div at bounding box center [591, 181] width 11 height 11
click at [594, 174] on button at bounding box center [597, 181] width 26 height 14
click at [594, 176] on div at bounding box center [591, 181] width 11 height 11
click at [594, 174] on button at bounding box center [597, 181] width 26 height 14
click at [594, 176] on div at bounding box center [591, 181] width 11 height 11
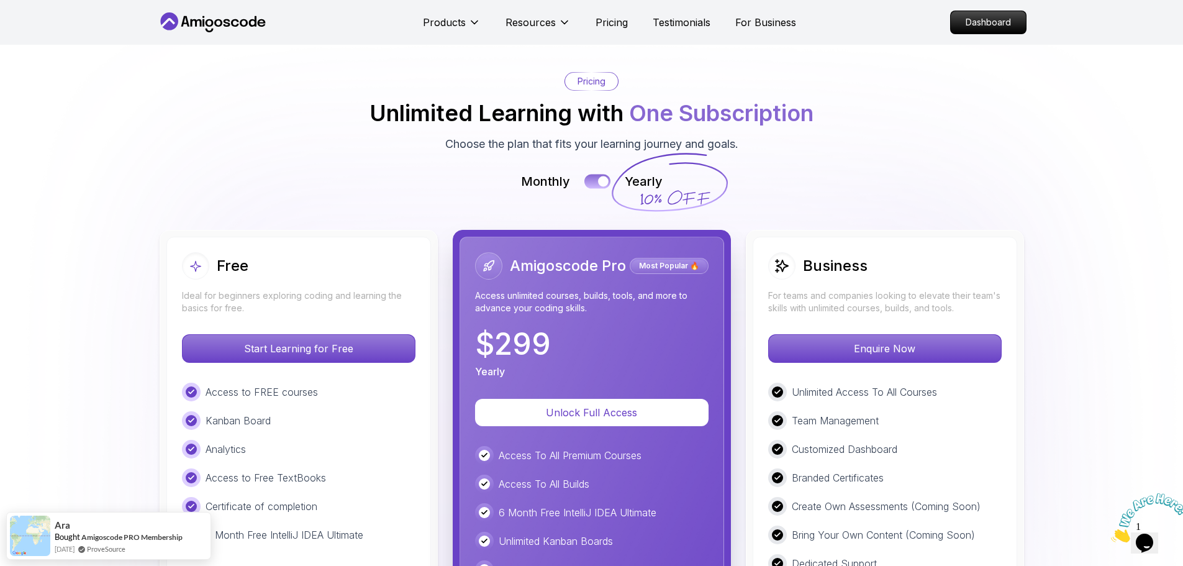
click at [594, 174] on button at bounding box center [597, 181] width 26 height 14
click at [594, 176] on div at bounding box center [591, 181] width 11 height 11
click at [594, 174] on button at bounding box center [597, 181] width 26 height 14
click at [594, 176] on div at bounding box center [591, 181] width 11 height 11
click at [594, 174] on button at bounding box center [597, 181] width 26 height 14
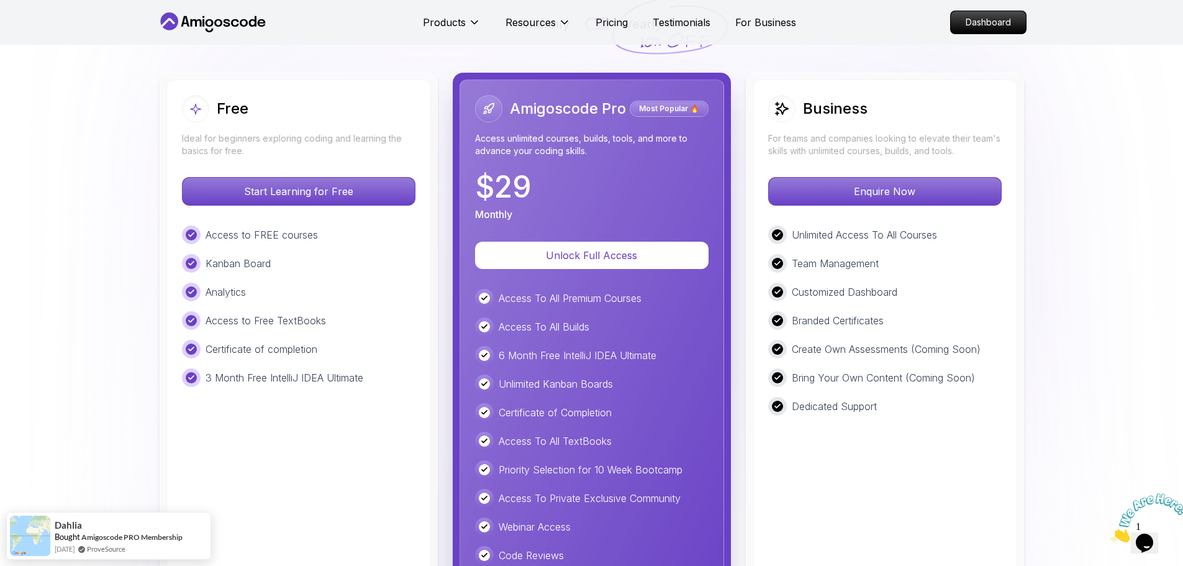
scroll to position [2766, 0]
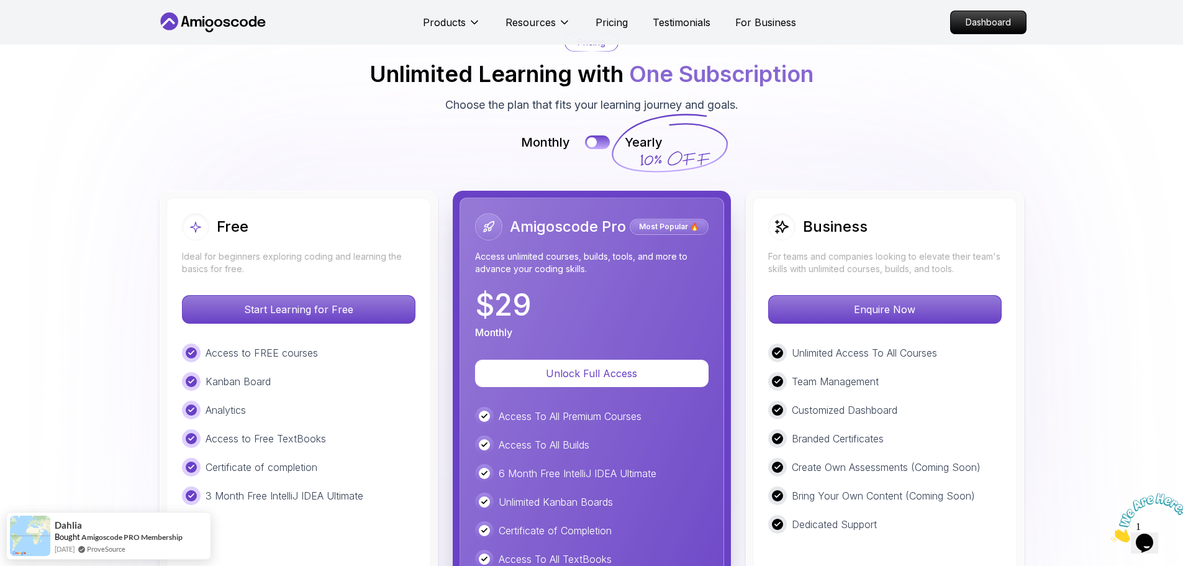
click at [845, 250] on p "For teams and companies looking to elevate their team's skills with unlimited c…" at bounding box center [884, 262] width 233 height 25
click at [677, 290] on div "$ 29 Monthly" at bounding box center [591, 315] width 233 height 50
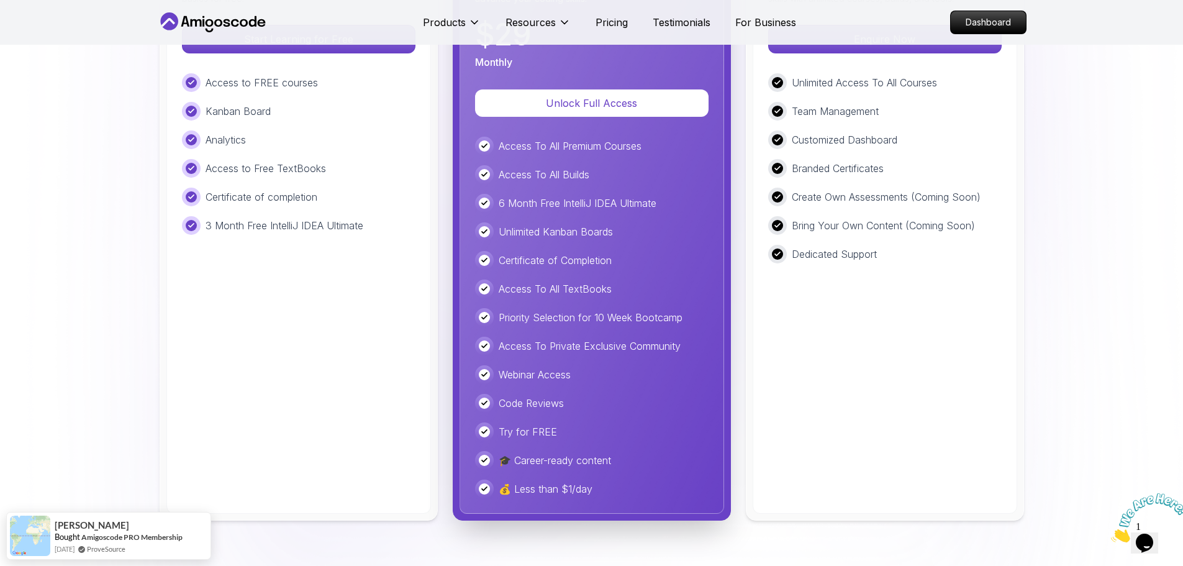
scroll to position [3037, 0]
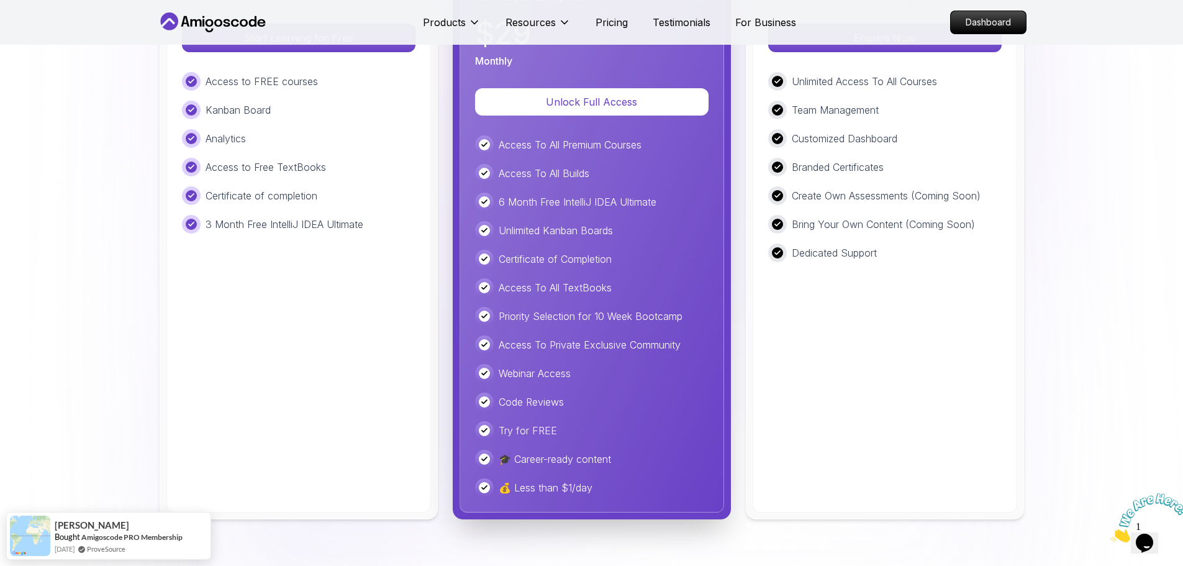
click at [504, 480] on p "💰 Less than $1/day" at bounding box center [546, 487] width 94 height 15
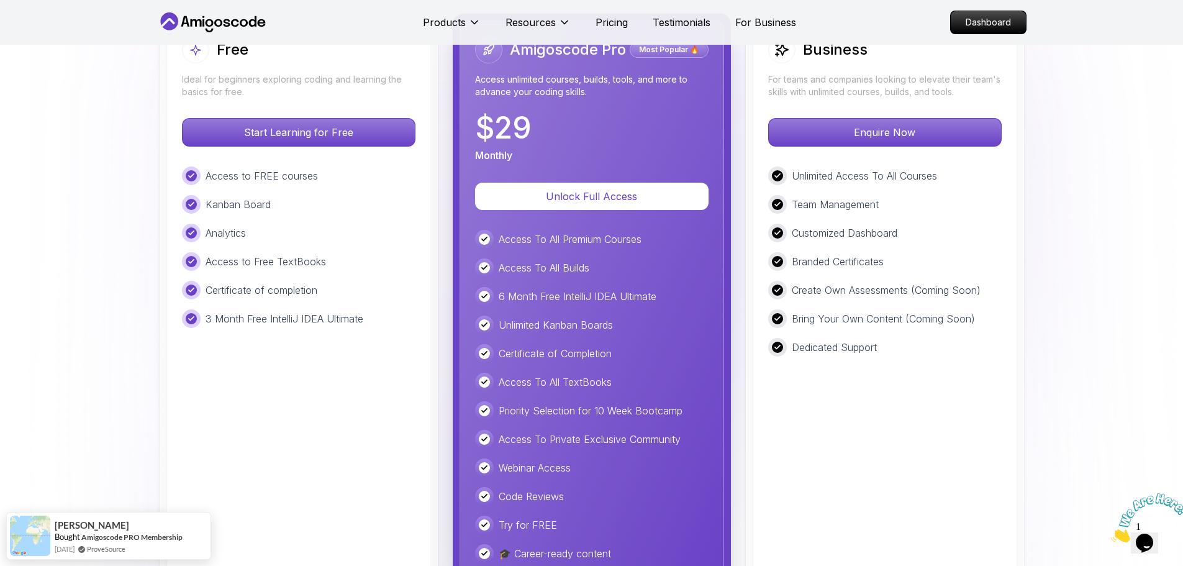
scroll to position [2772, 0]
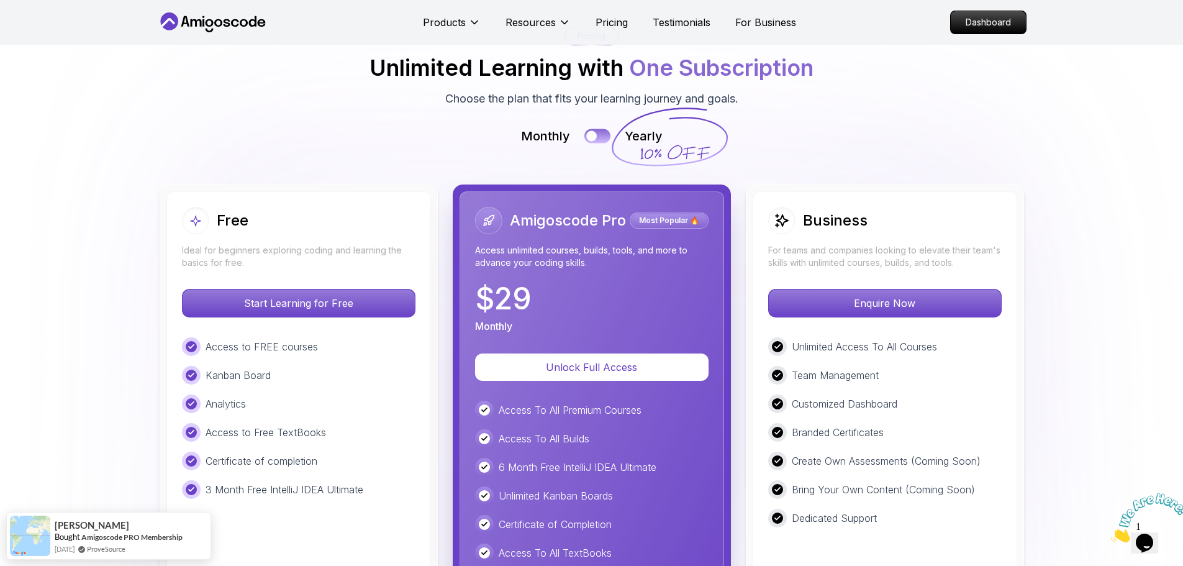
click at [607, 129] on button at bounding box center [597, 136] width 26 height 14
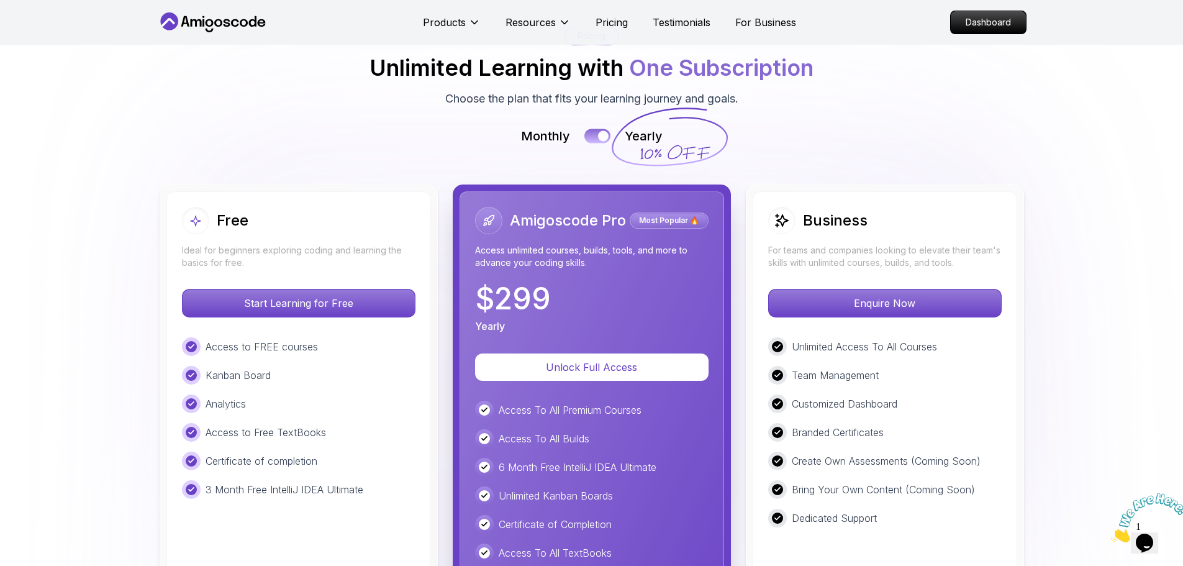
click at [607, 129] on button at bounding box center [597, 136] width 26 height 14
click at [602, 131] on div at bounding box center [603, 136] width 11 height 11
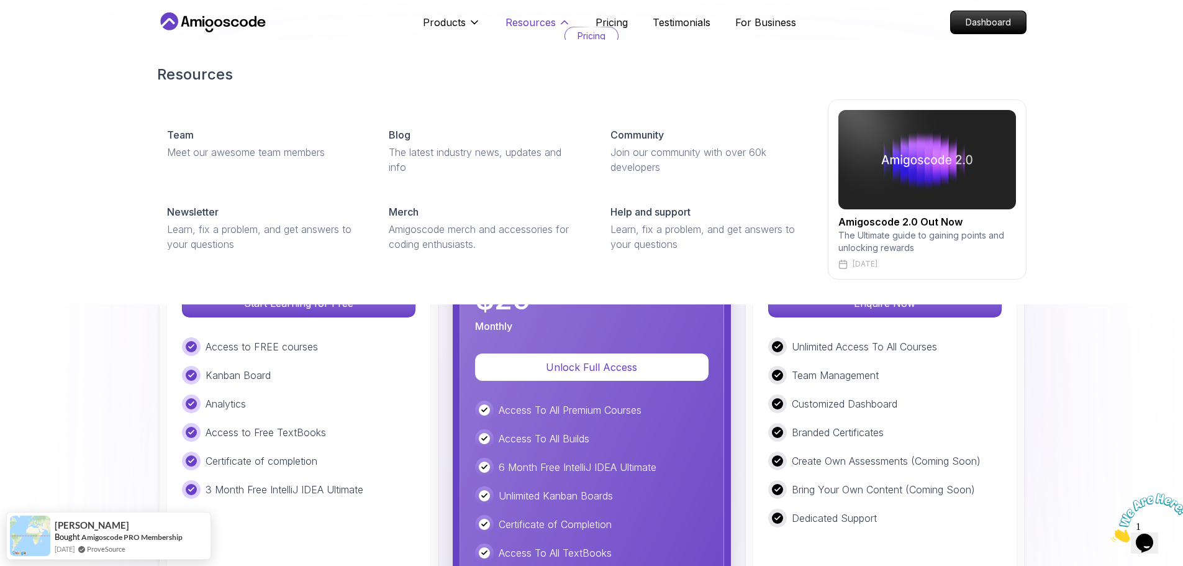
click at [562, 39] on button "Resources" at bounding box center [537, 27] width 65 height 25
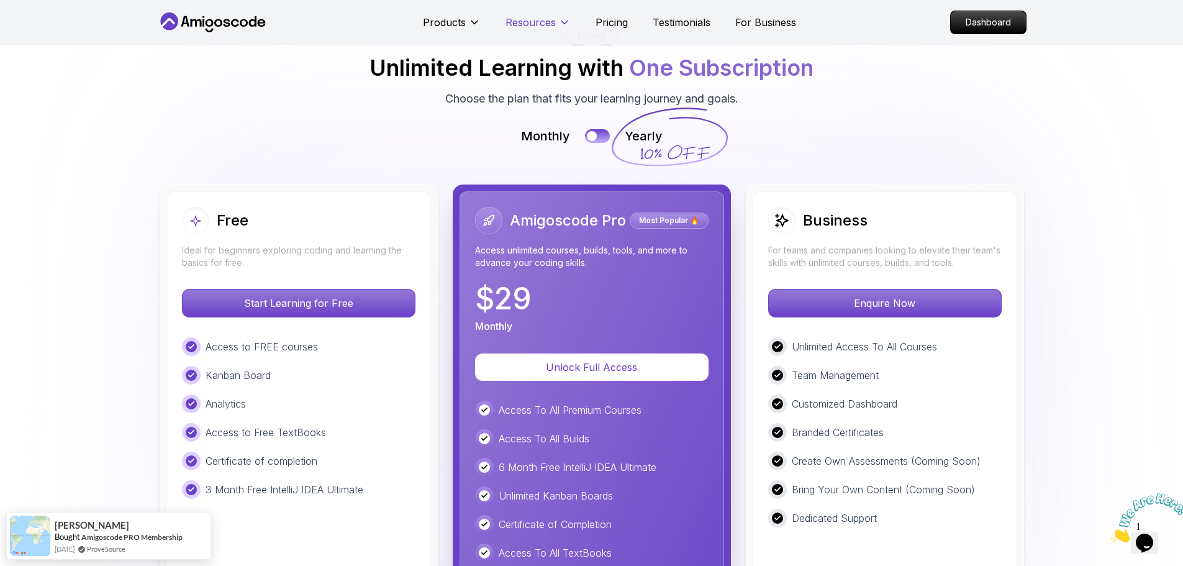
click at [556, 20] on button "Resources" at bounding box center [537, 27] width 65 height 25
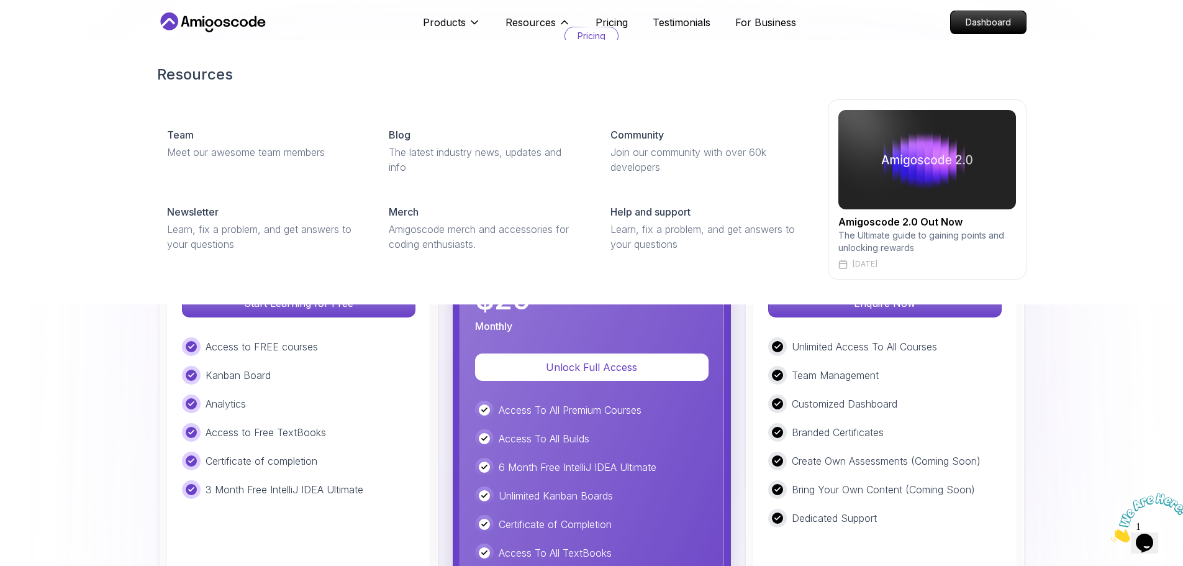
click at [921, 222] on h2 "Amigoscode 2.0 Out Now" at bounding box center [927, 221] width 178 height 15
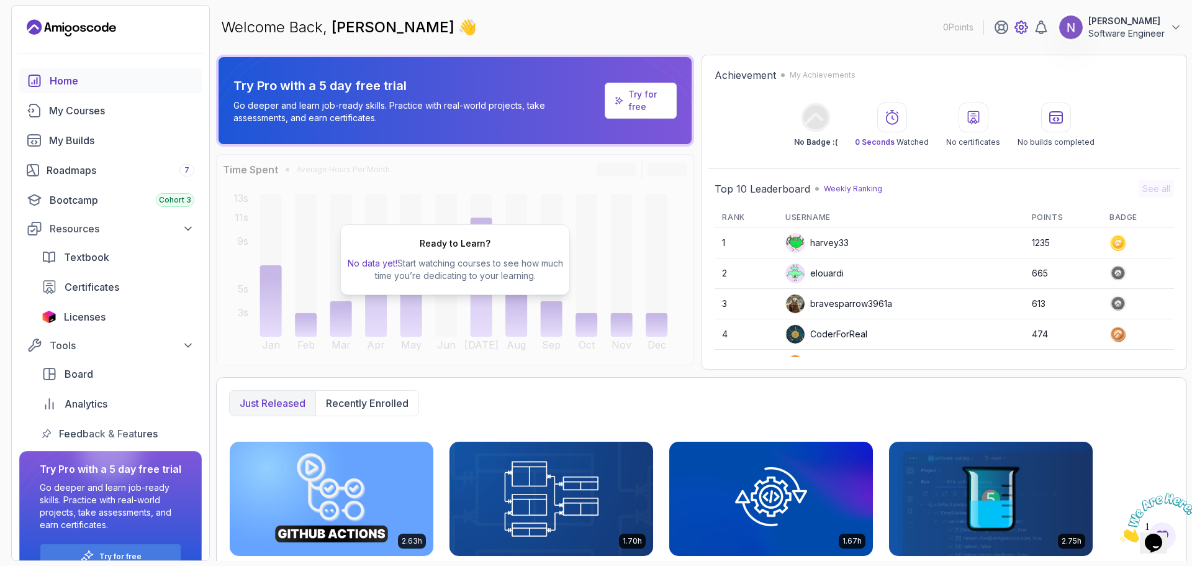
click at [1020, 28] on icon at bounding box center [1021, 27] width 4 height 4
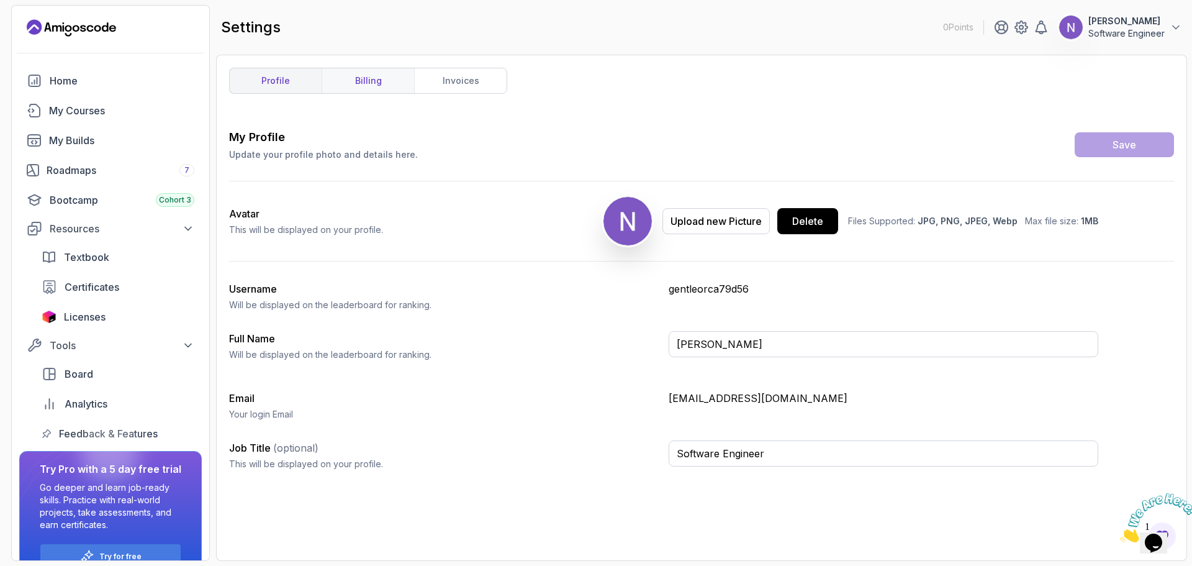
click at [390, 88] on link "billing" at bounding box center [368, 80] width 93 height 25
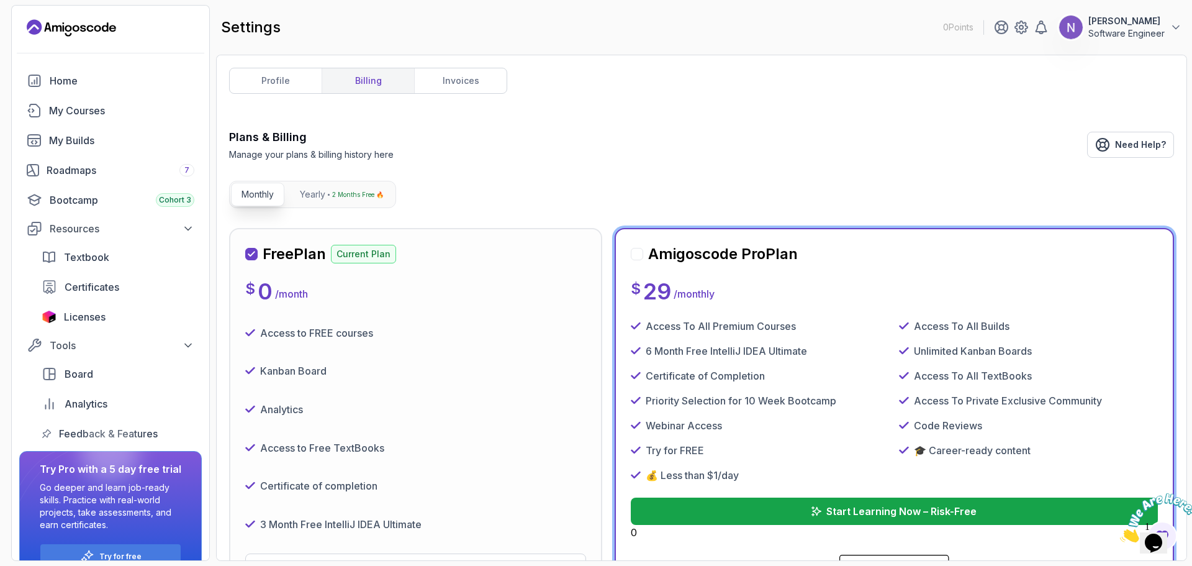
click at [598, 228] on div "Free Plan Current Plan $ 0 / month Access to FREE courses Kanban Board Analytic…" at bounding box center [415, 412] width 373 height 368
click at [379, 201] on button "Yearly 2 Months Free 🔥" at bounding box center [341, 195] width 105 height 24
click at [278, 190] on button "Monthly" at bounding box center [257, 195] width 53 height 24
click at [130, 104] on div "My Courses" at bounding box center [121, 110] width 145 height 15
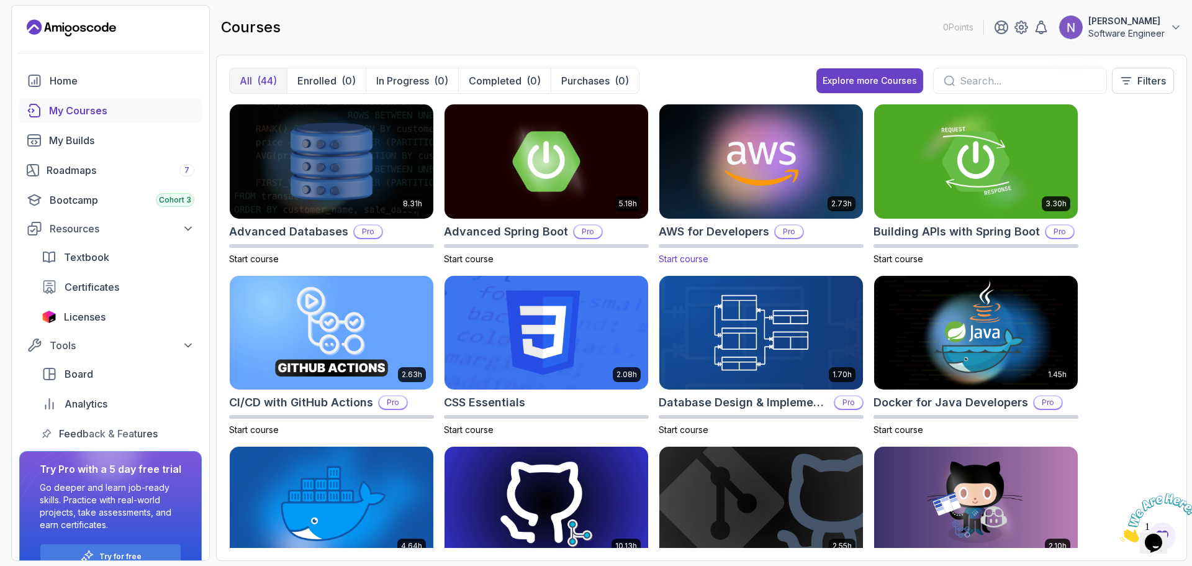
click at [759, 164] on img at bounding box center [761, 161] width 214 height 120
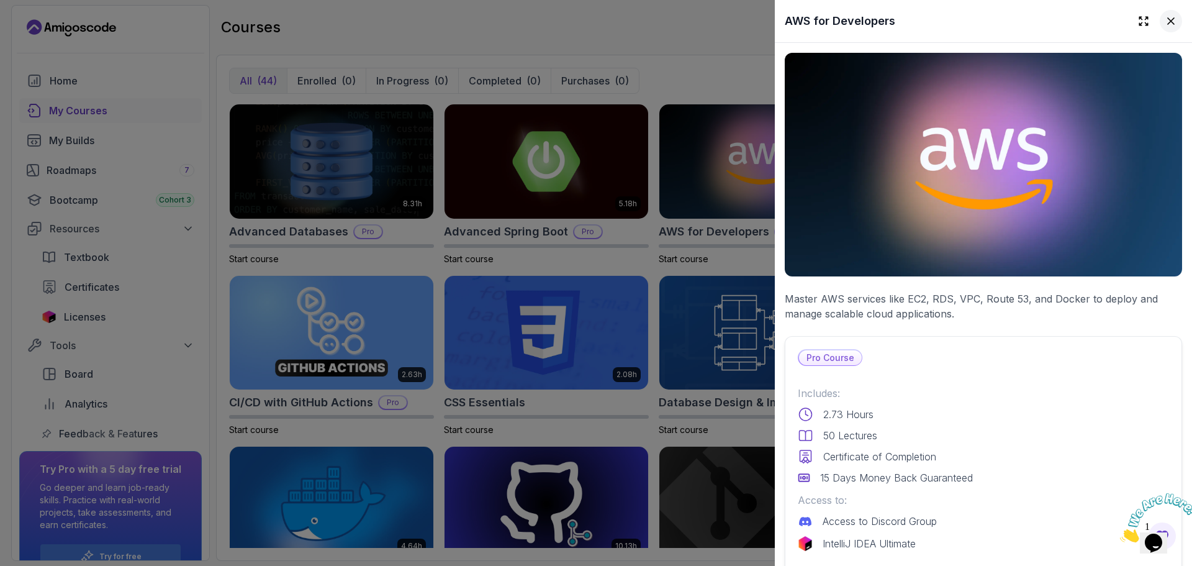
click at [1165, 24] on icon at bounding box center [1171, 21] width 12 height 12
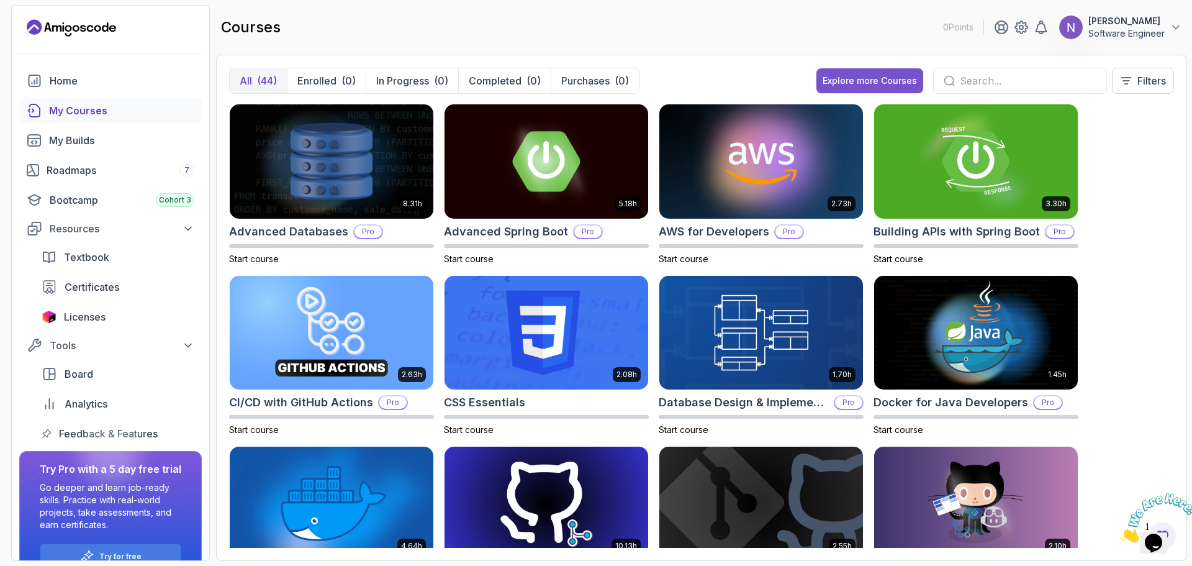
click at [876, 78] on div "Explore more Courses" at bounding box center [870, 80] width 94 height 12
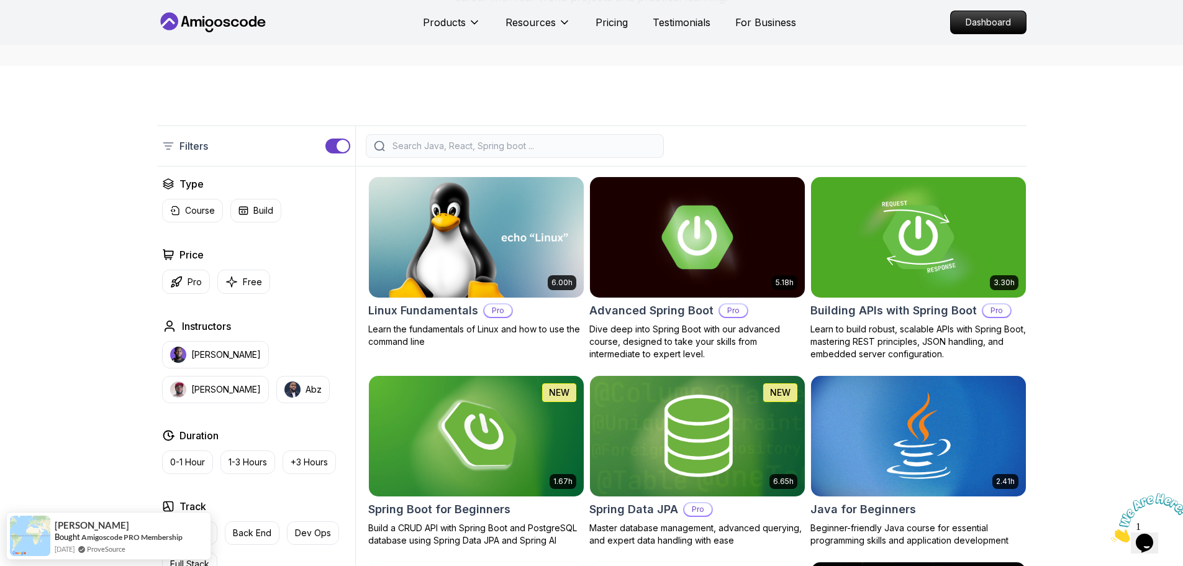
scroll to position [215, 0]
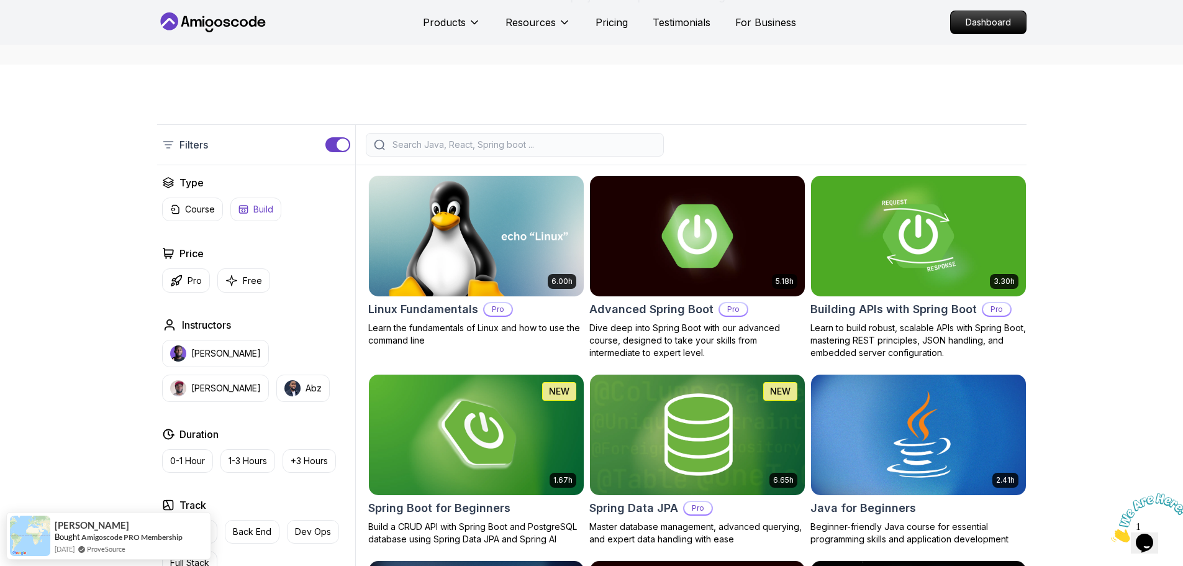
click at [269, 216] on button "Build" at bounding box center [255, 209] width 51 height 24
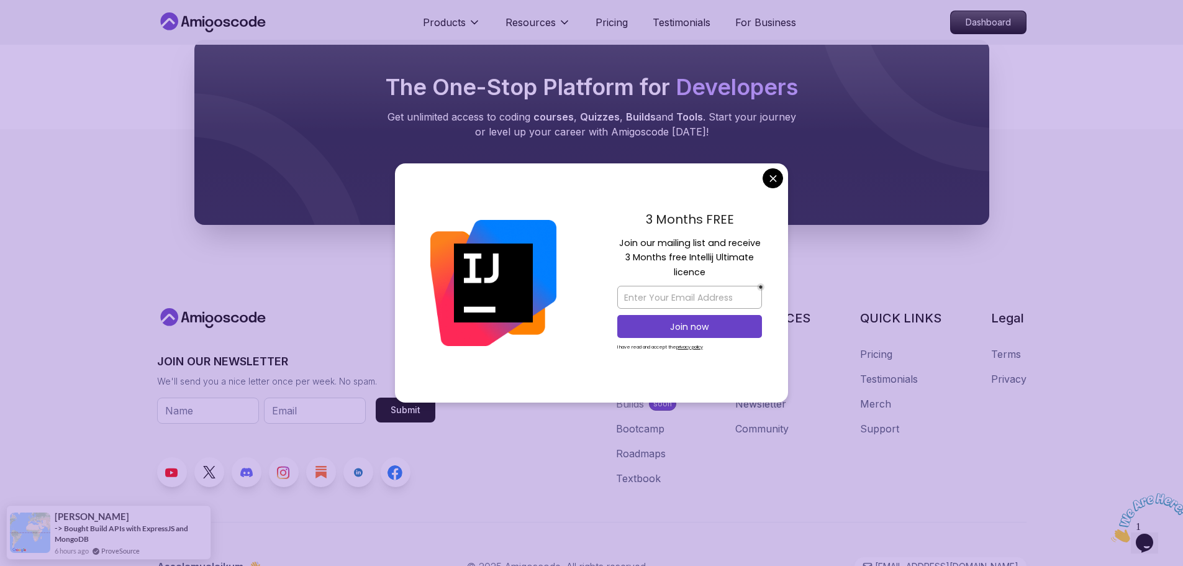
scroll to position [3650, 0]
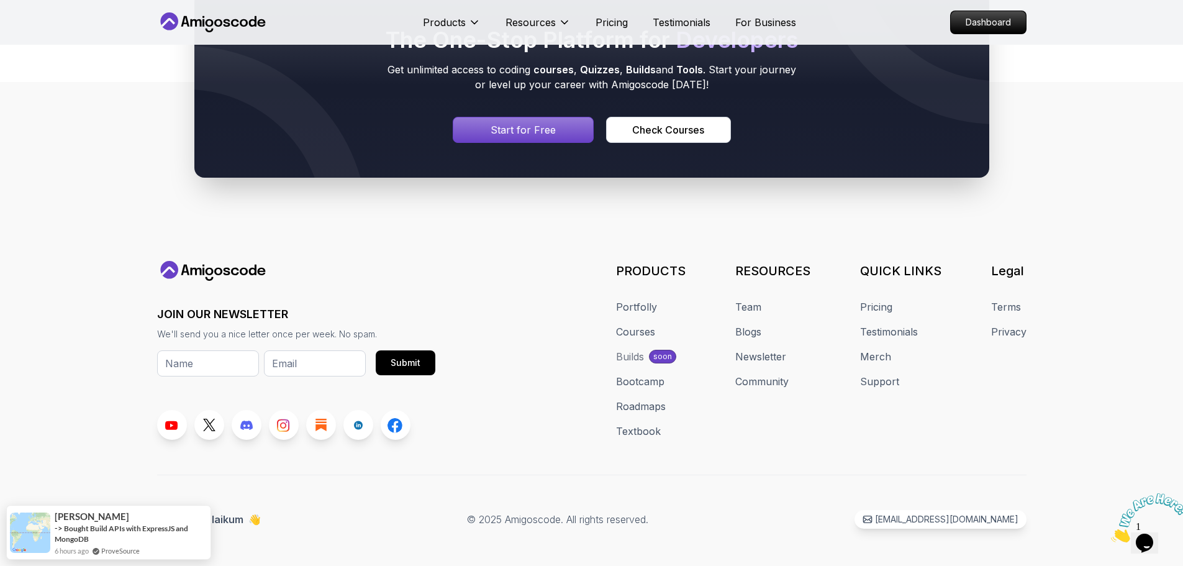
drag, startPoint x: 771, startPoint y: 175, endPoint x: 611, endPoint y: 5, distance: 233.6
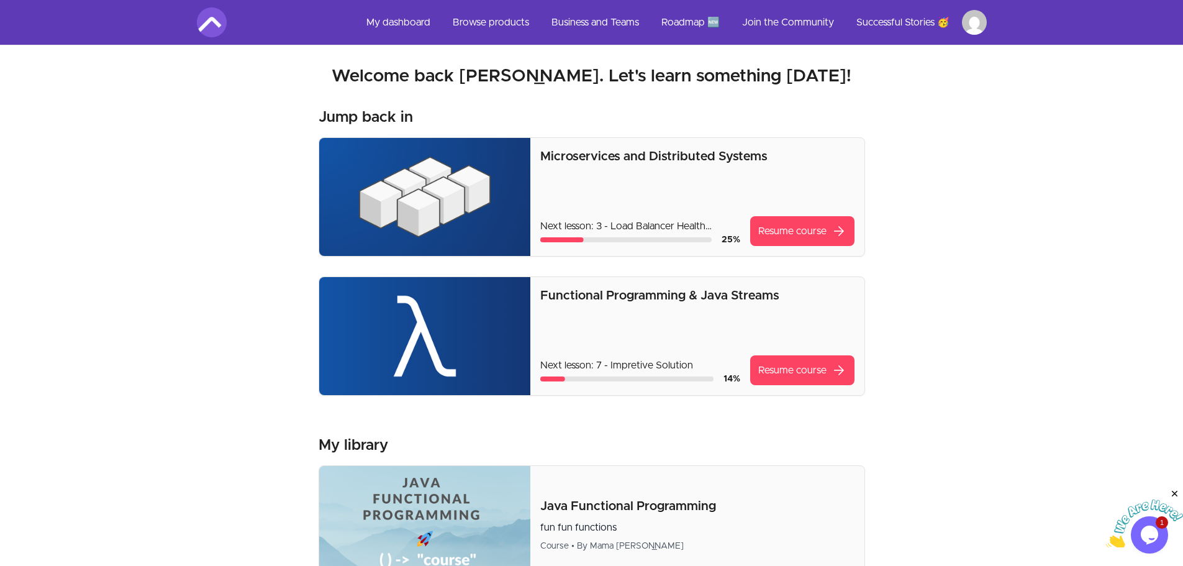
click at [215, 27] on img at bounding box center [212, 22] width 30 height 30
click at [220, 19] on img at bounding box center [212, 22] width 30 height 30
click at [389, 34] on link "My dashboard" at bounding box center [398, 22] width 84 height 30
click at [412, 21] on link "My dashboard" at bounding box center [398, 22] width 84 height 30
click at [480, 10] on link "Browse products" at bounding box center [491, 22] width 96 height 30
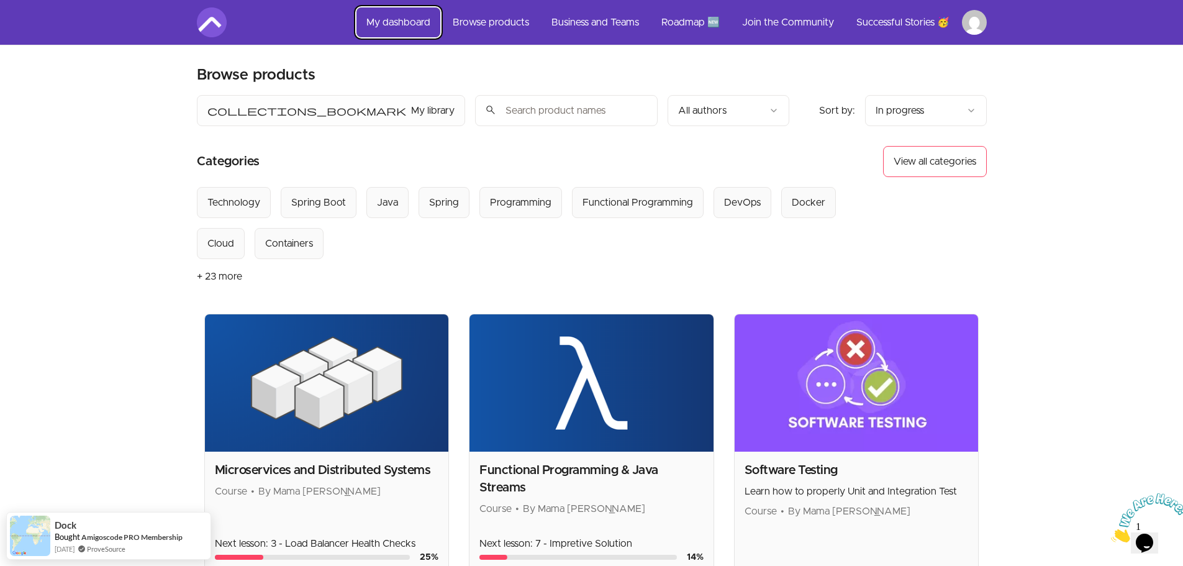
click at [394, 22] on link "My dashboard" at bounding box center [398, 22] width 84 height 30
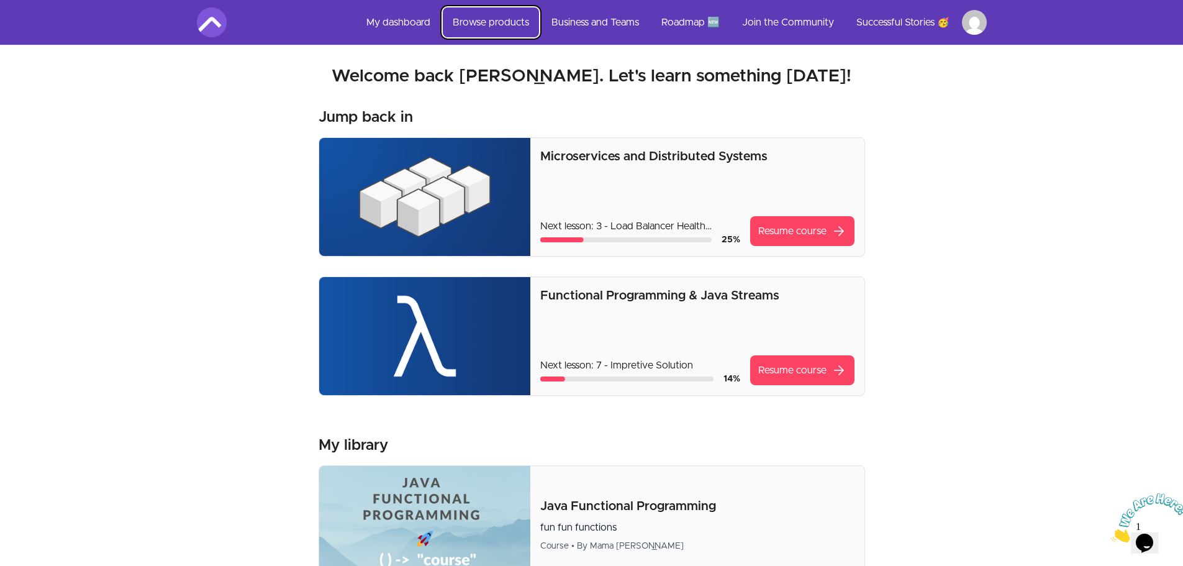
click at [444, 23] on link "Browse products" at bounding box center [491, 22] width 96 height 30
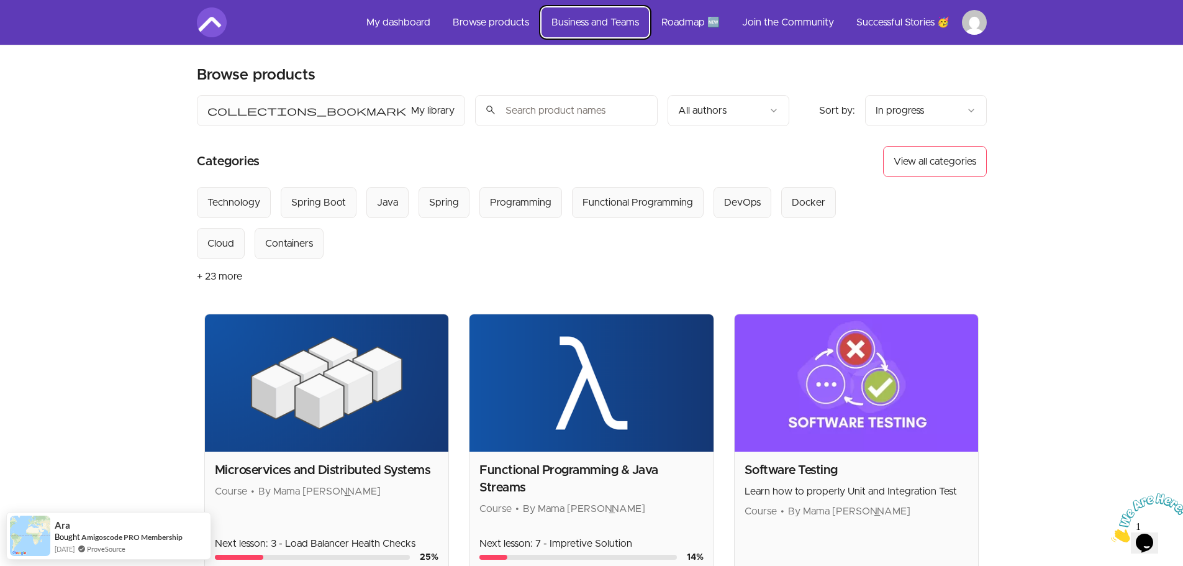
click at [586, 25] on link "Business and Teams" at bounding box center [594, 22] width 107 height 30
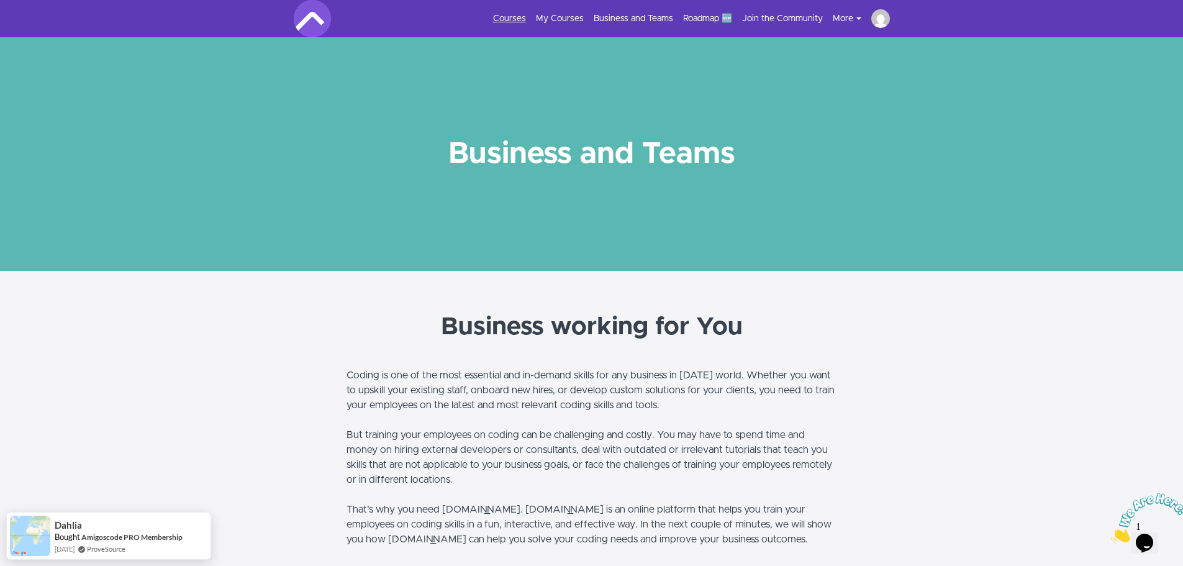
drag, startPoint x: 517, startPoint y: 26, endPoint x: 517, endPoint y: 17, distance: 8.7
click at [517, 17] on ul "Courses My Courses Business and Teams Roadmap 🆕 Join the Community More Success…" at bounding box center [686, 18] width 407 height 19
click at [517, 17] on link "Courses" at bounding box center [509, 18] width 33 height 12
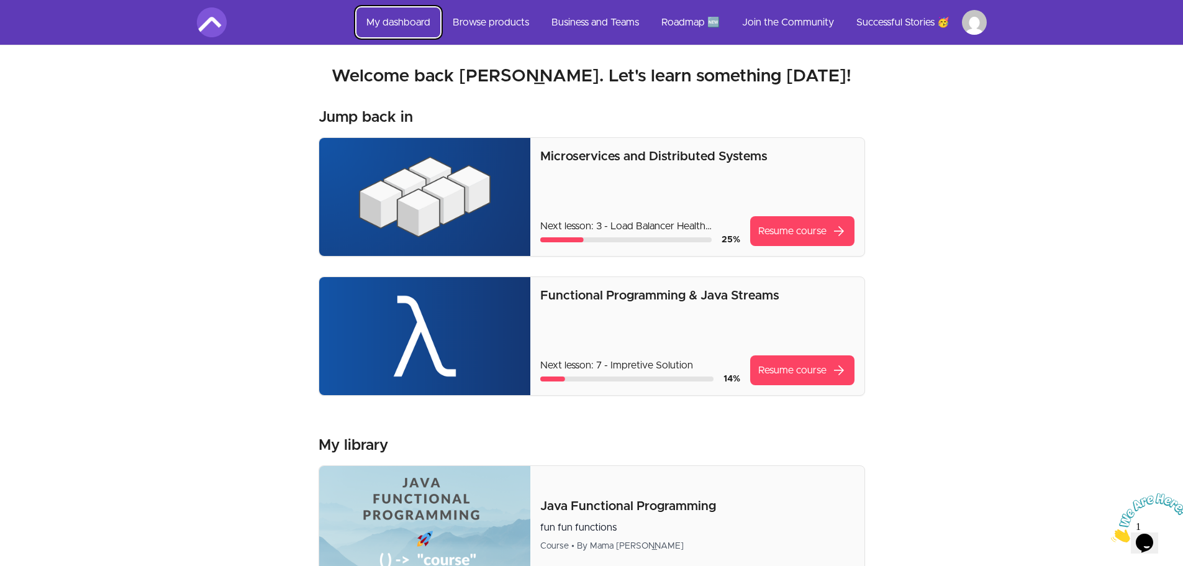
click at [404, 19] on link "My dashboard" at bounding box center [398, 22] width 84 height 30
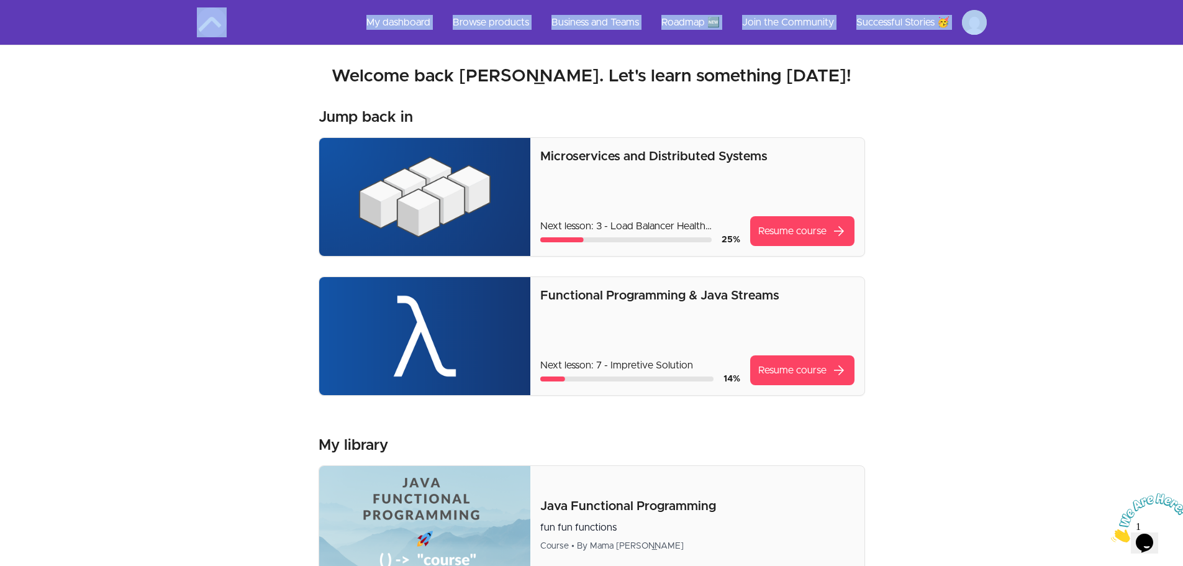
drag, startPoint x: 219, startPoint y: 113, endPoint x: 179, endPoint y: 1, distance: 119.2
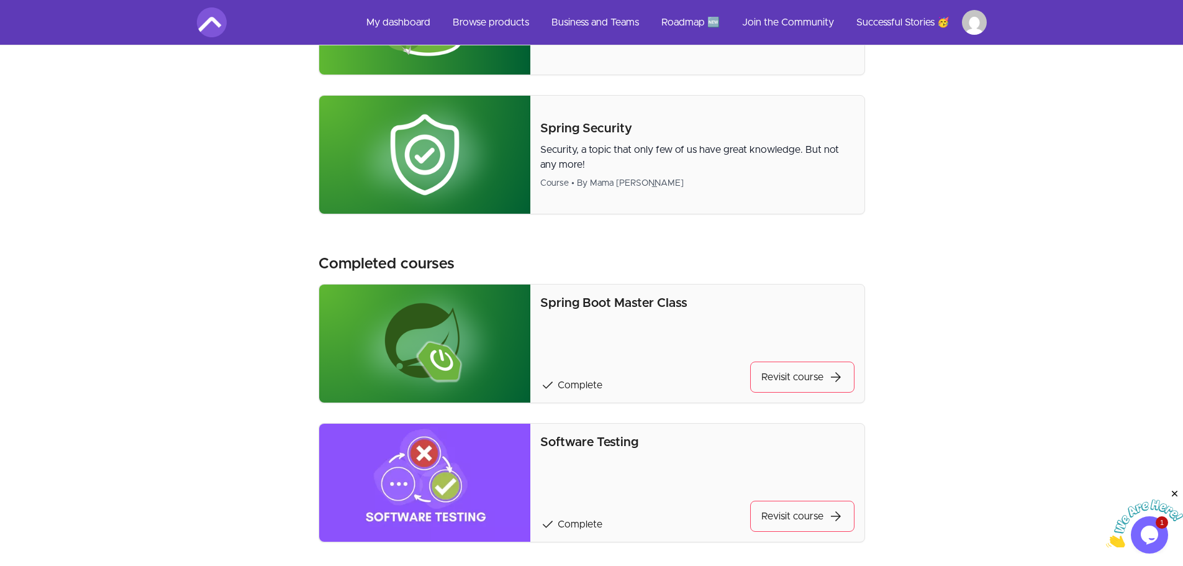
scroll to position [789, 0]
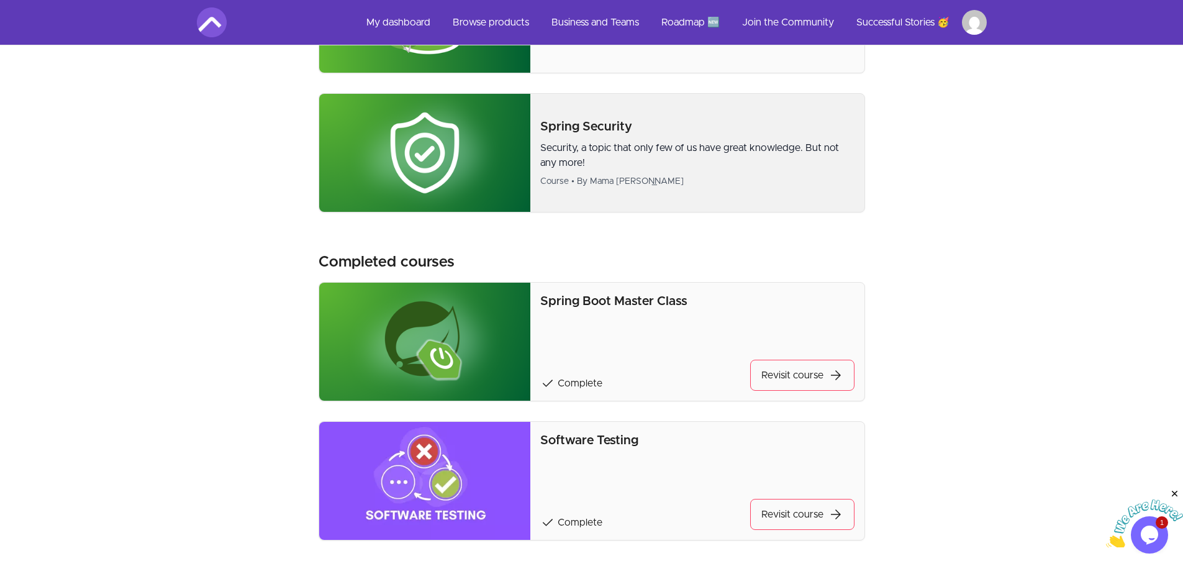
click at [623, 133] on p "Spring Security" at bounding box center [697, 126] width 314 height 17
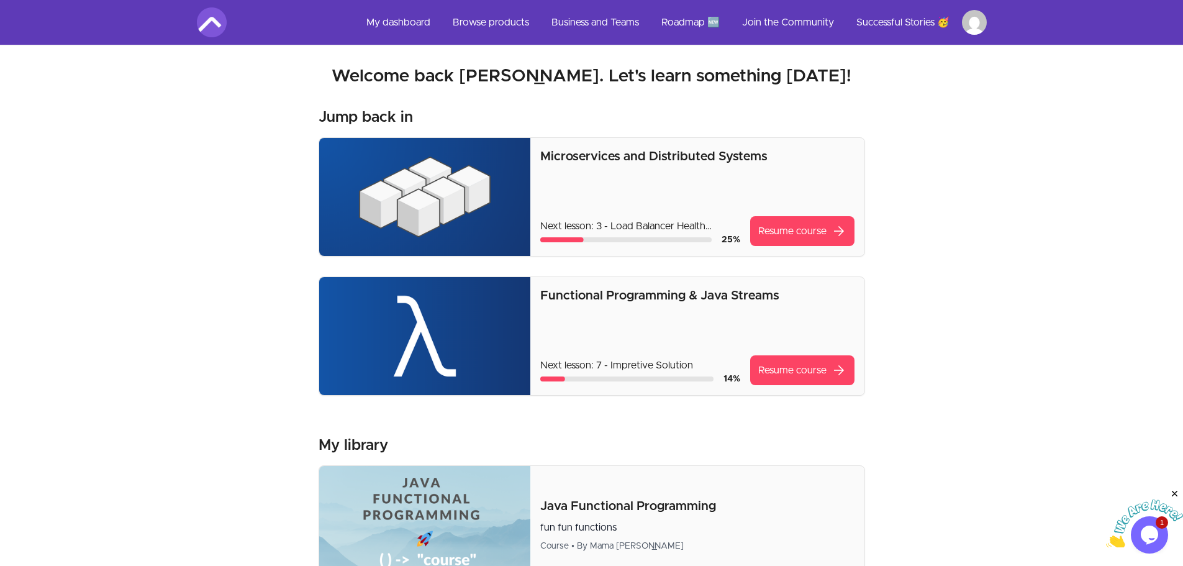
click at [622, 156] on p "Microservices and Distributed Systems" at bounding box center [697, 156] width 314 height 17
click at [807, 230] on link "Resume course arrow_forward" at bounding box center [802, 231] width 104 height 30
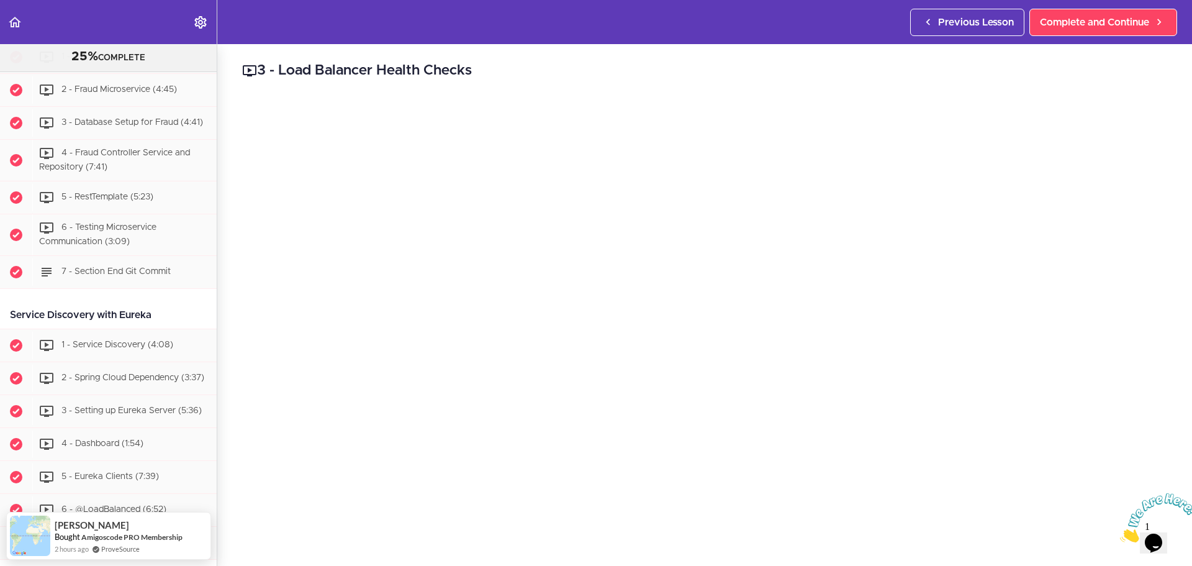
scroll to position [742, 0]
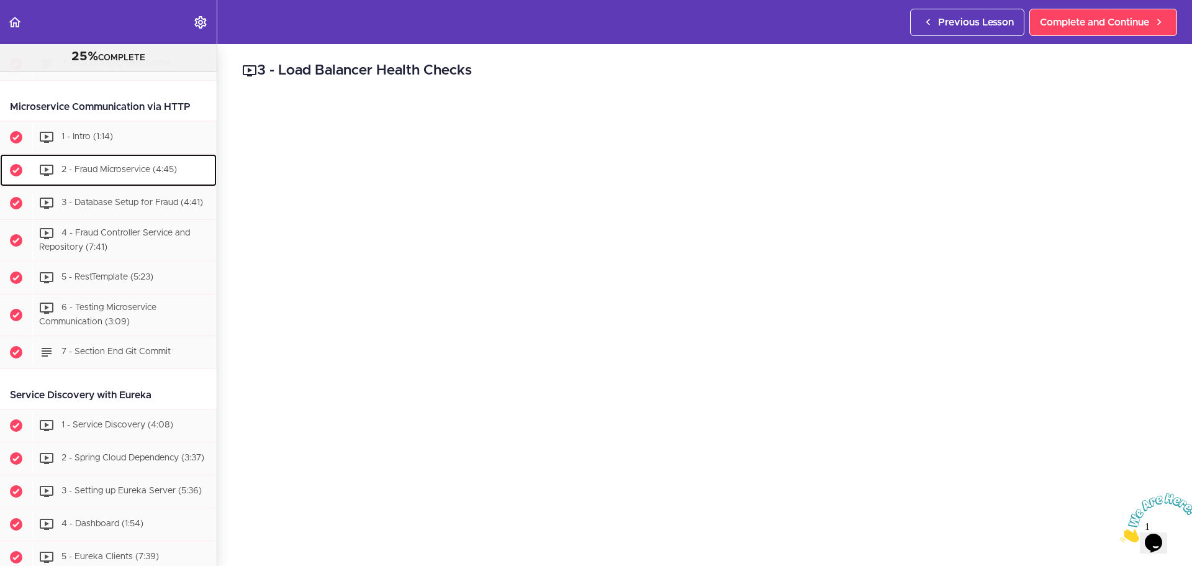
click at [120, 160] on div "2 - Fraud Microservice (4:45)" at bounding box center [124, 169] width 184 height 27
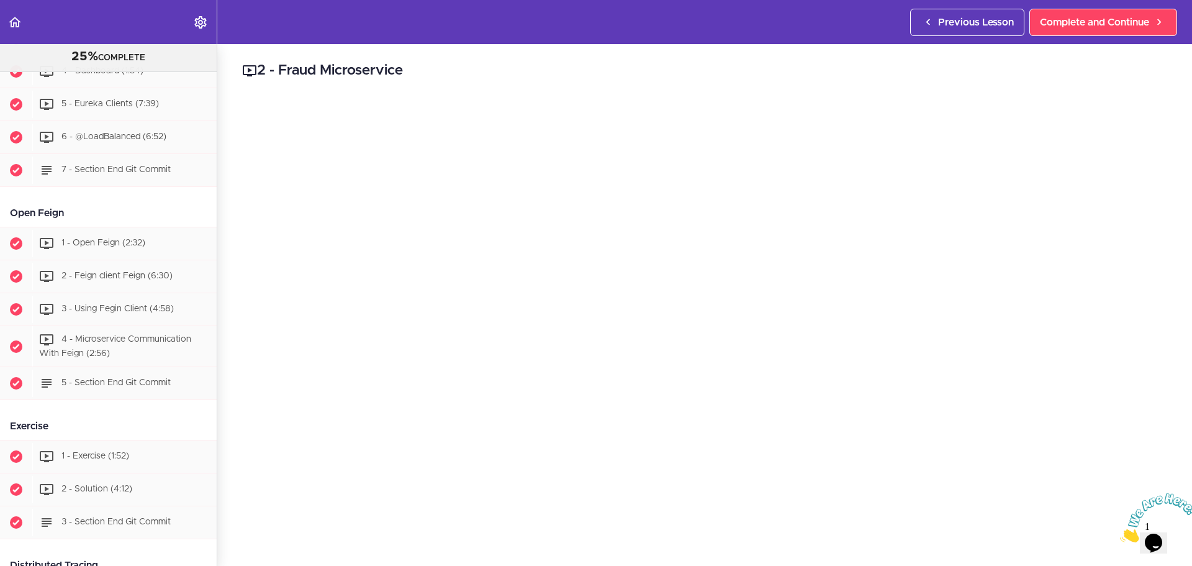
scroll to position [1195, 0]
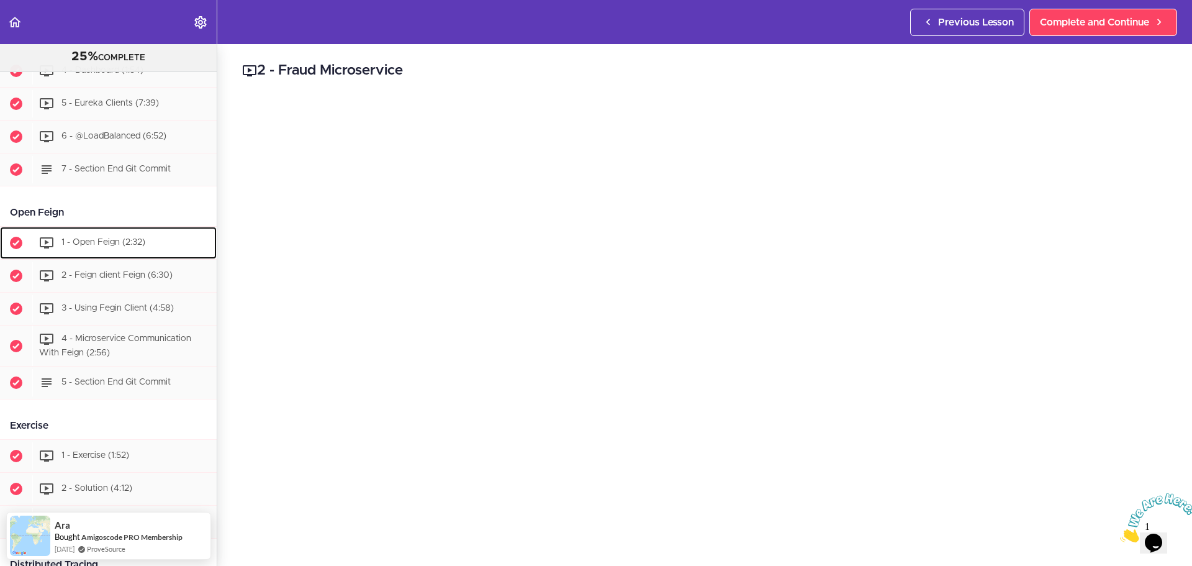
click at [95, 246] on span "1 - Open Feign (2:32)" at bounding box center [103, 242] width 84 height 9
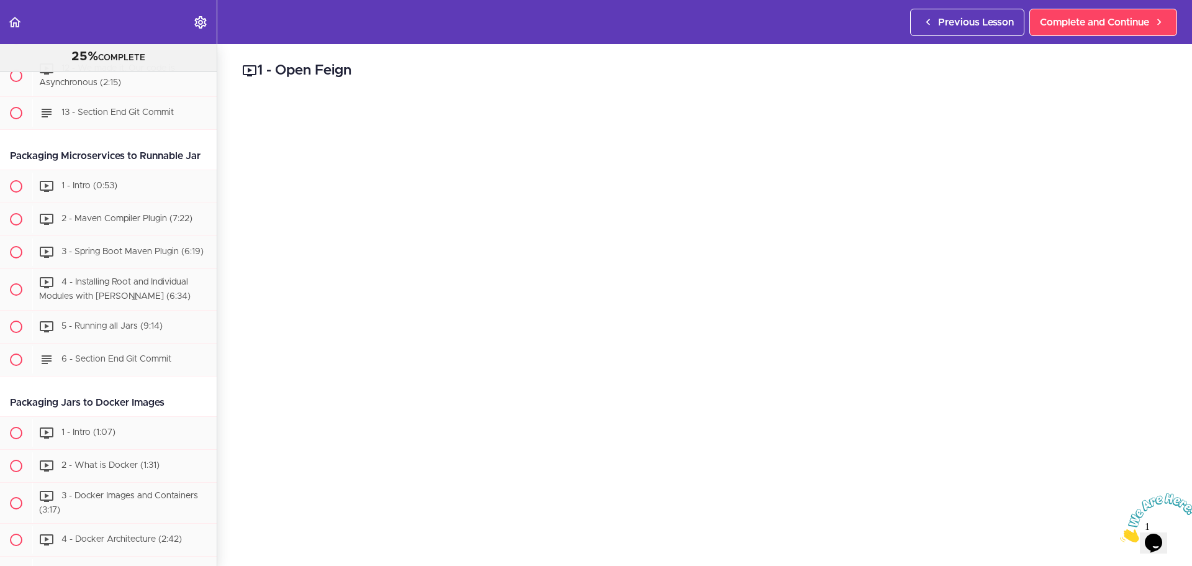
scroll to position [2955, 0]
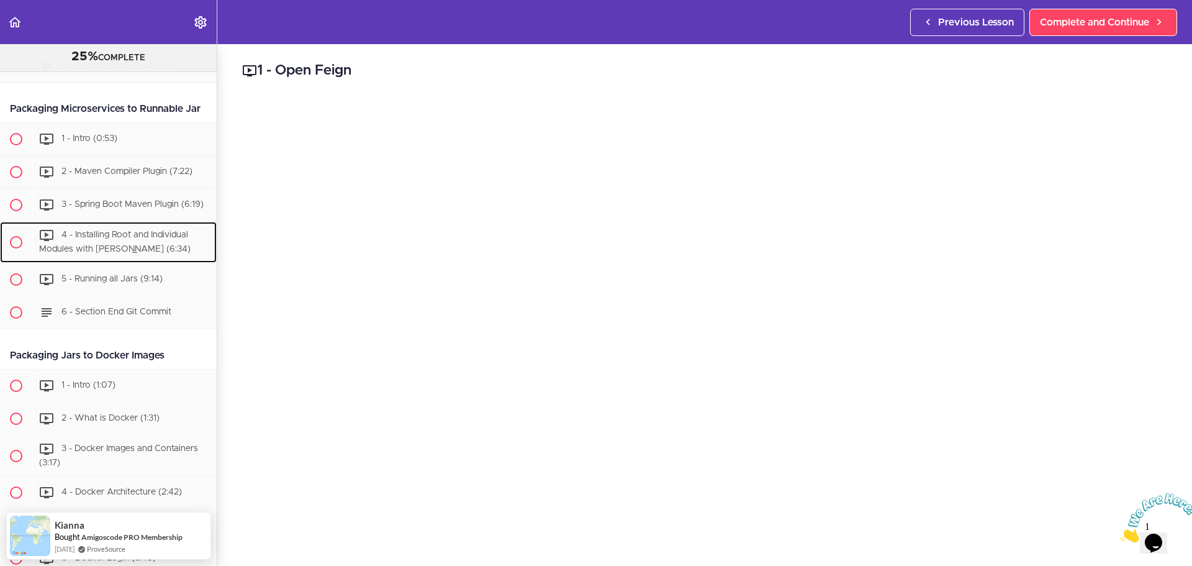
click at [153, 253] on span "4 - Installing Root and Individual Modules with Maven (6:34)" at bounding box center [114, 241] width 151 height 23
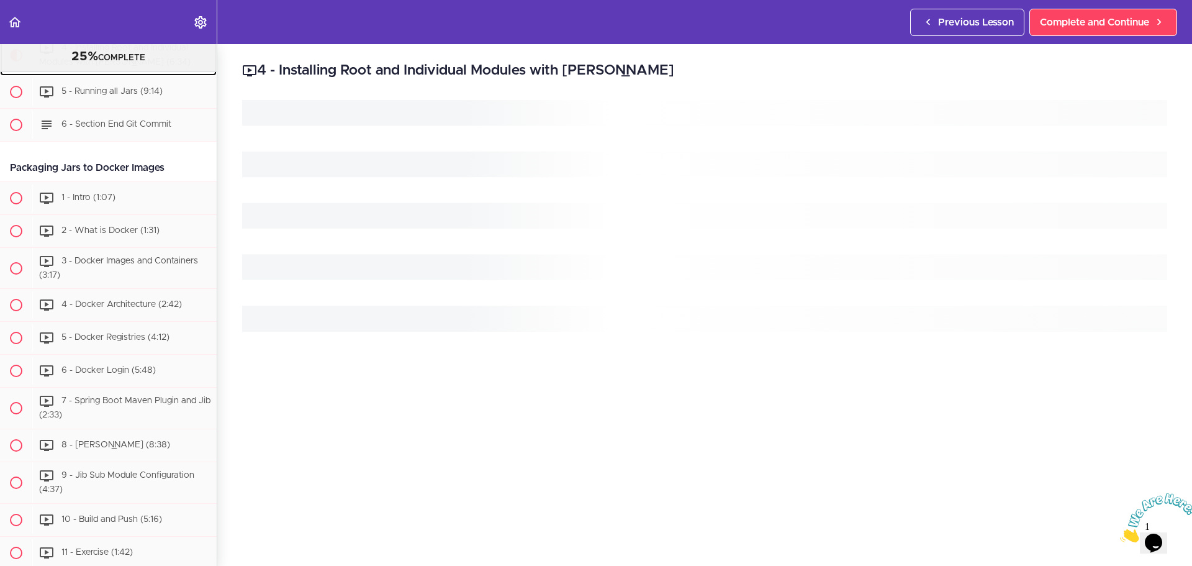
scroll to position [3167, 0]
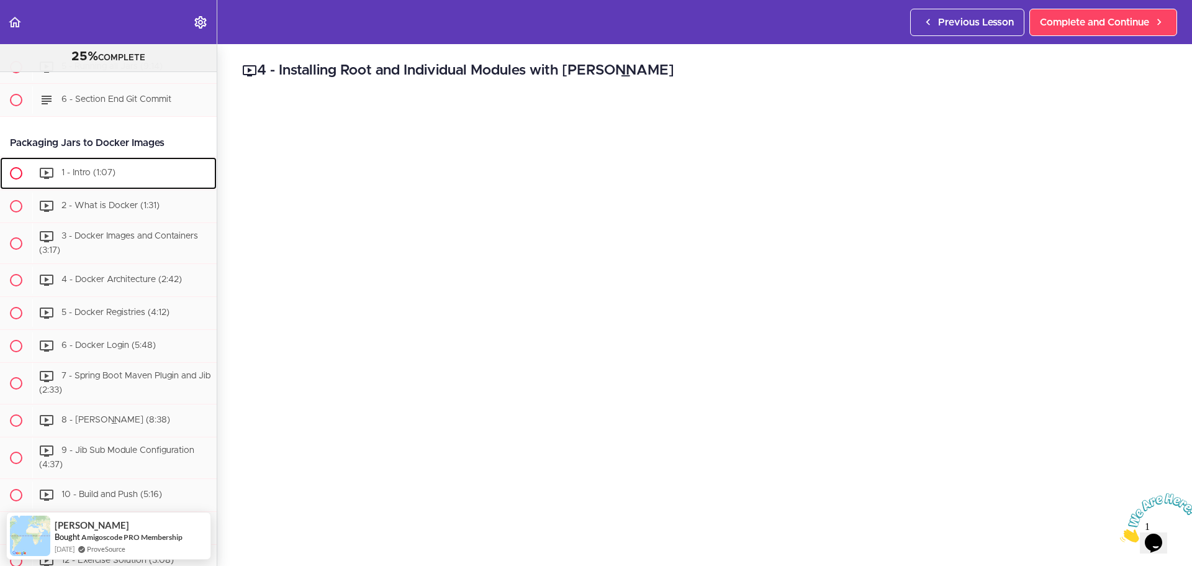
click at [140, 187] on div "1 - Intro (1:07)" at bounding box center [124, 173] width 184 height 27
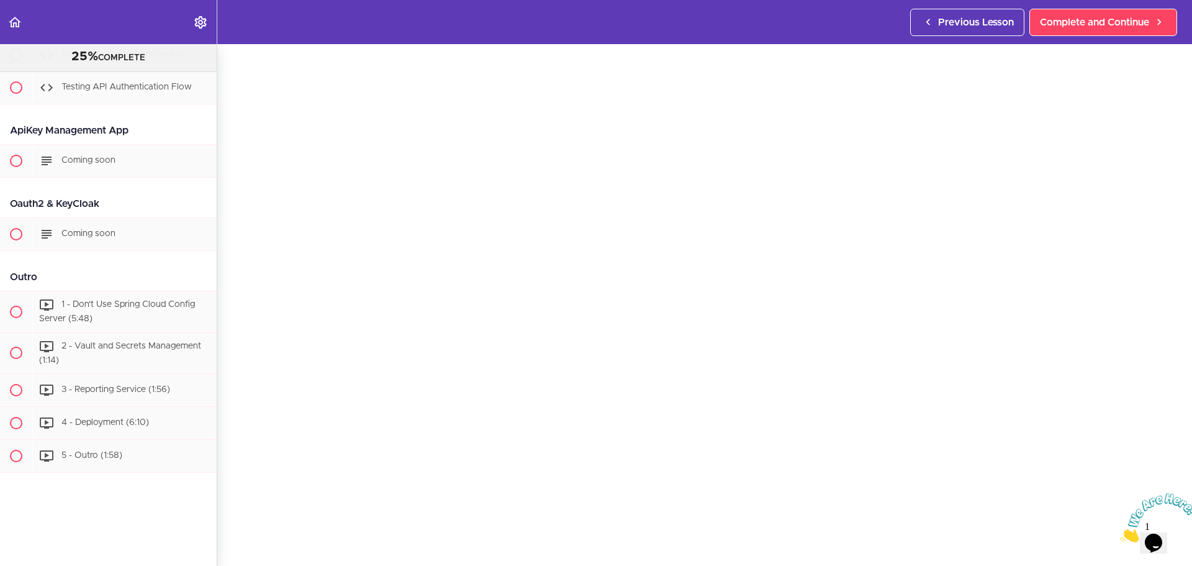
scroll to position [63, 0]
click at [91, 341] on span "2 - Vault and Secrets Management (1:14)" at bounding box center [120, 352] width 162 height 23
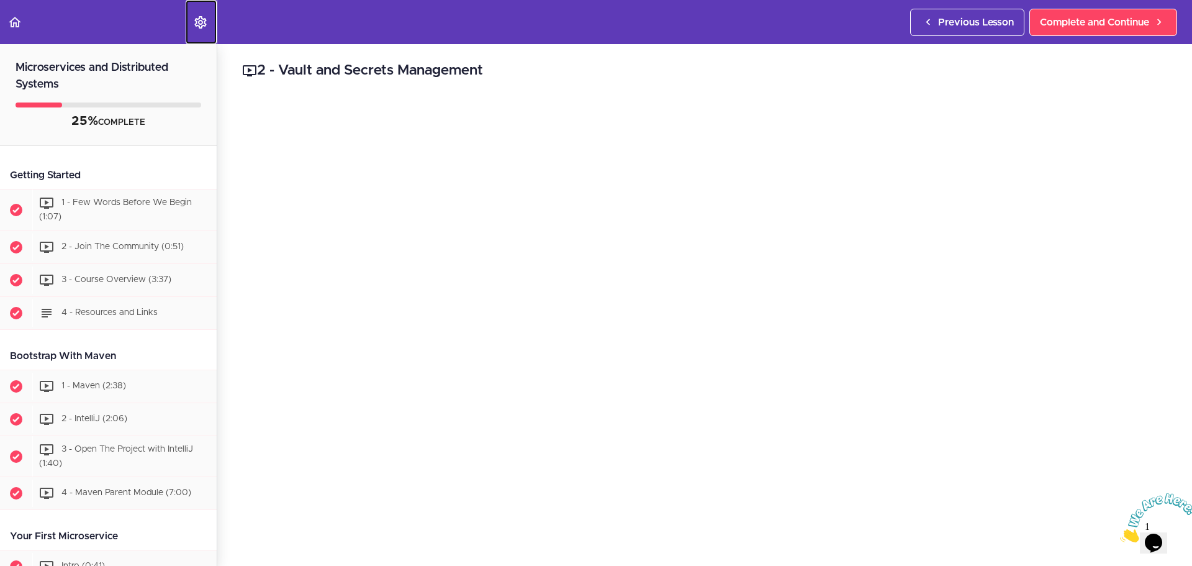
click at [204, 30] on link "Settings Menu" at bounding box center [201, 22] width 31 height 44
click at [13, 27] on icon "Back to course curriculum" at bounding box center [14, 22] width 15 height 15
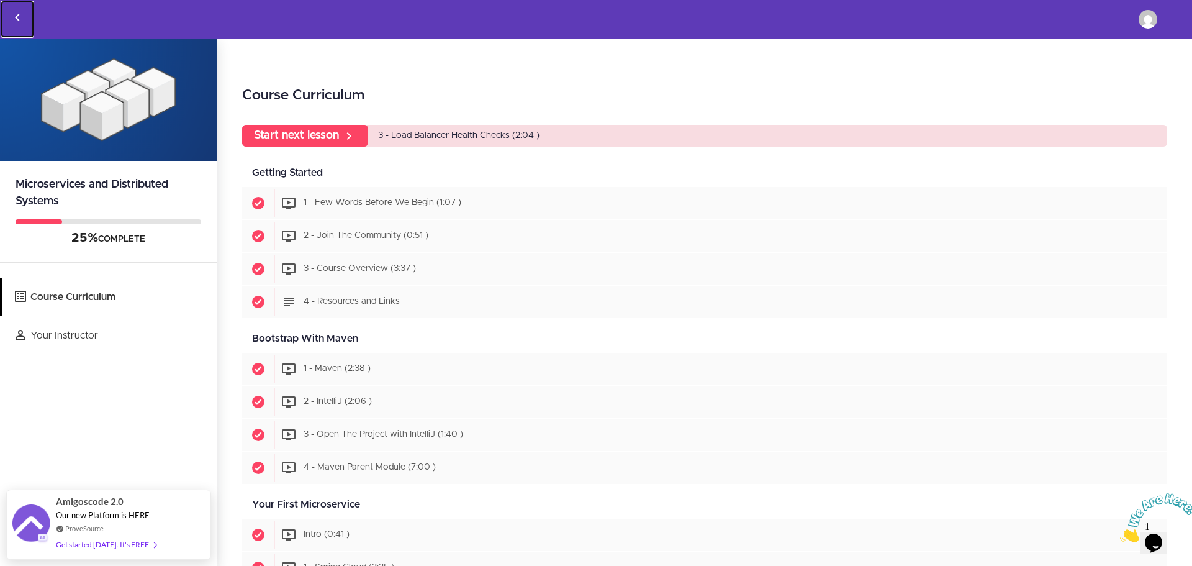
click at [27, 16] on link "Back to courses" at bounding box center [18, 19] width 34 height 37
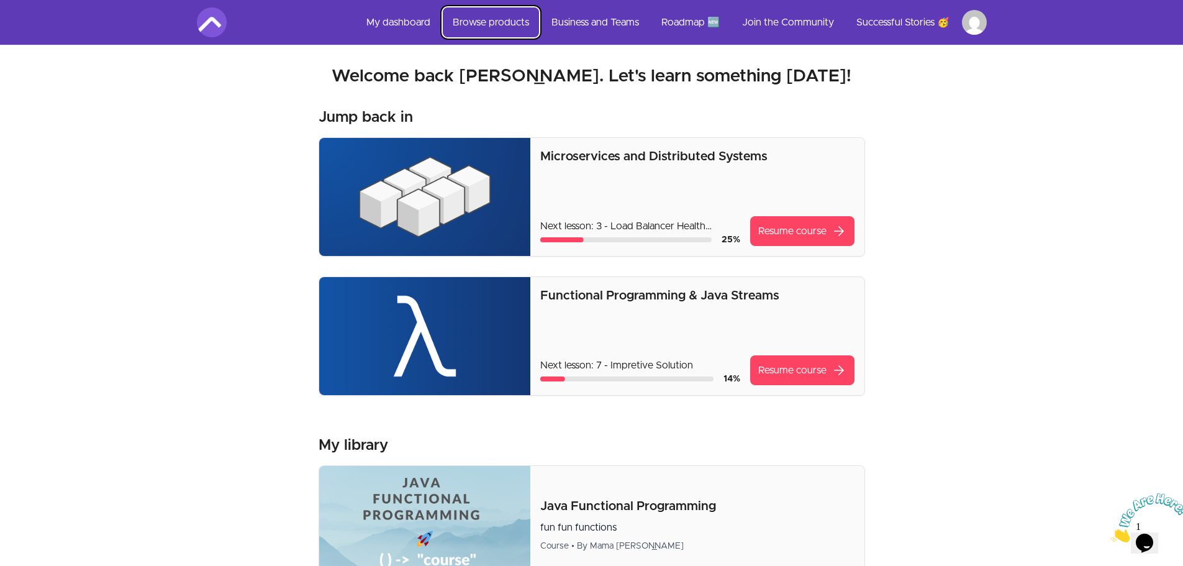
click at [467, 17] on link "Browse products" at bounding box center [491, 22] width 96 height 30
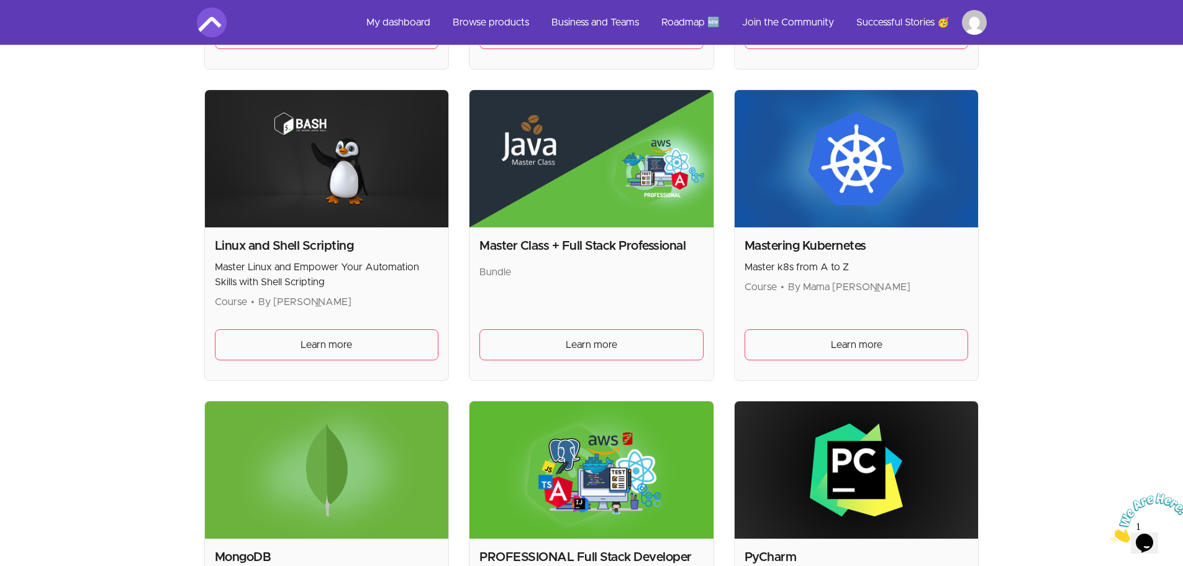
scroll to position [2382, 0]
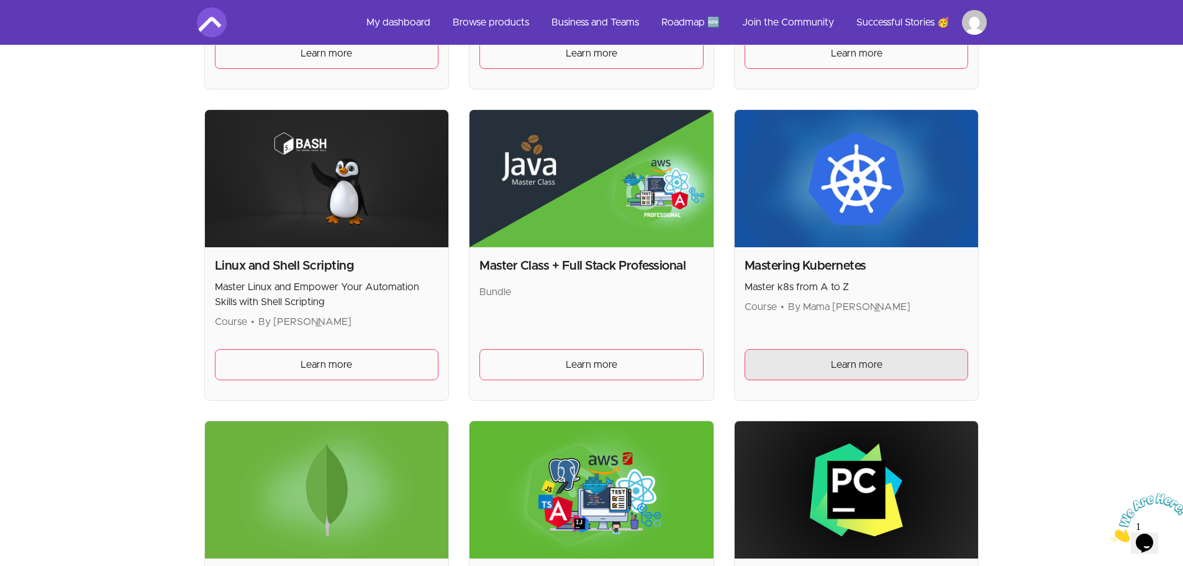
click at [867, 362] on span "Learn more" at bounding box center [857, 364] width 52 height 15
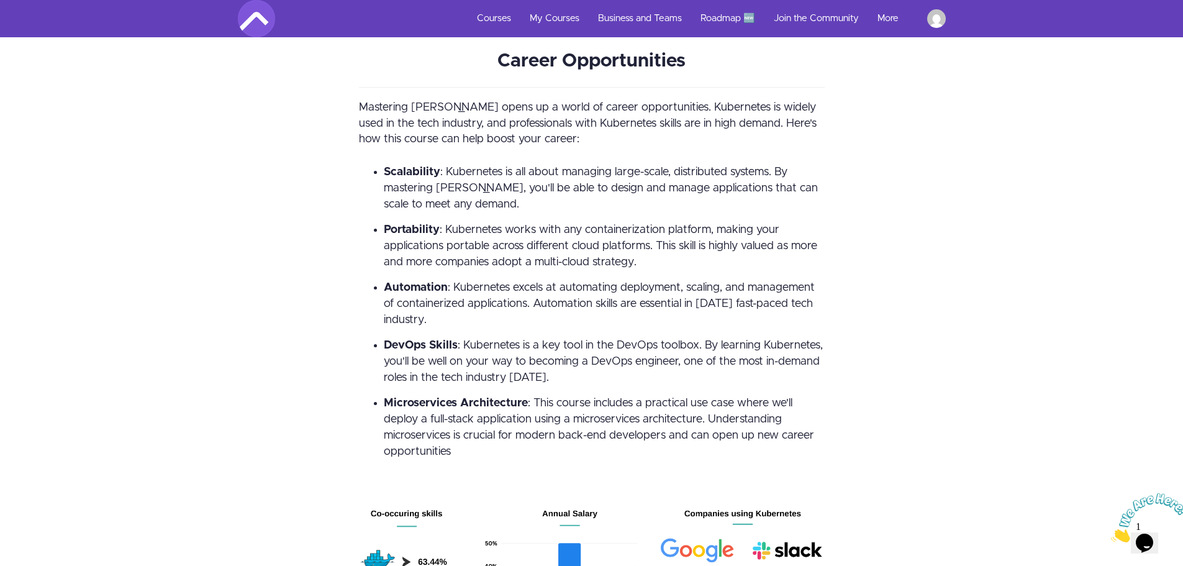
scroll to position [3017, 0]
